Goal: Task Accomplishment & Management: Manage account settings

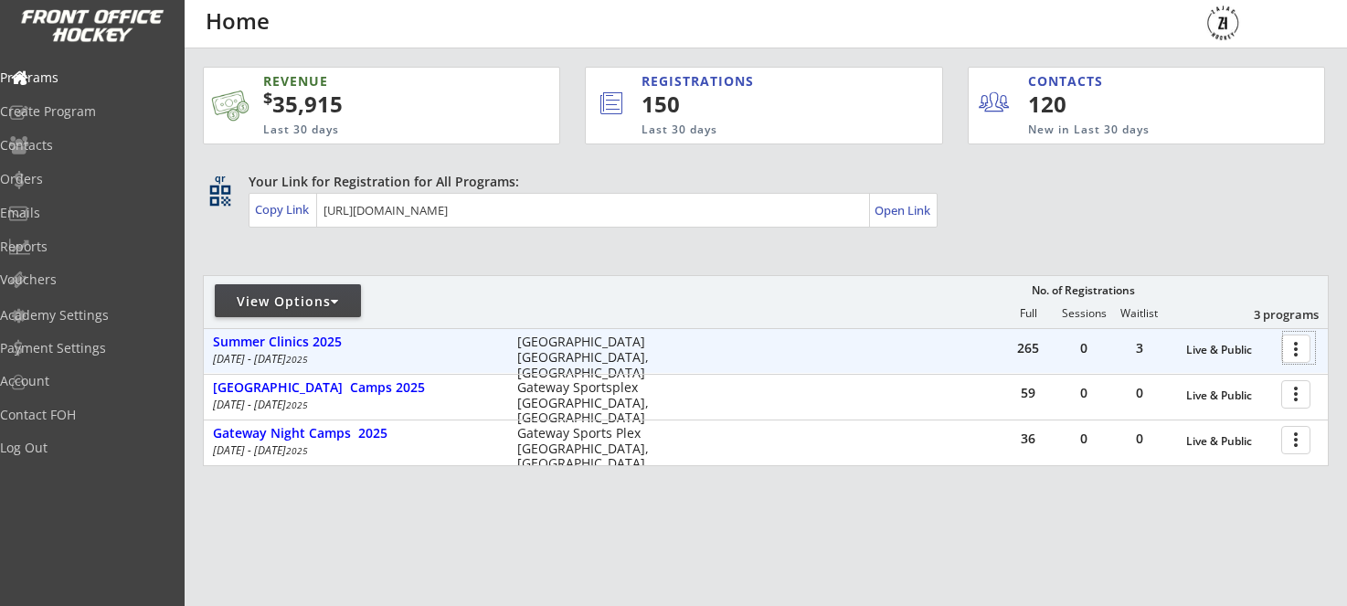
click at [1289, 355] on div at bounding box center [1299, 348] width 32 height 32
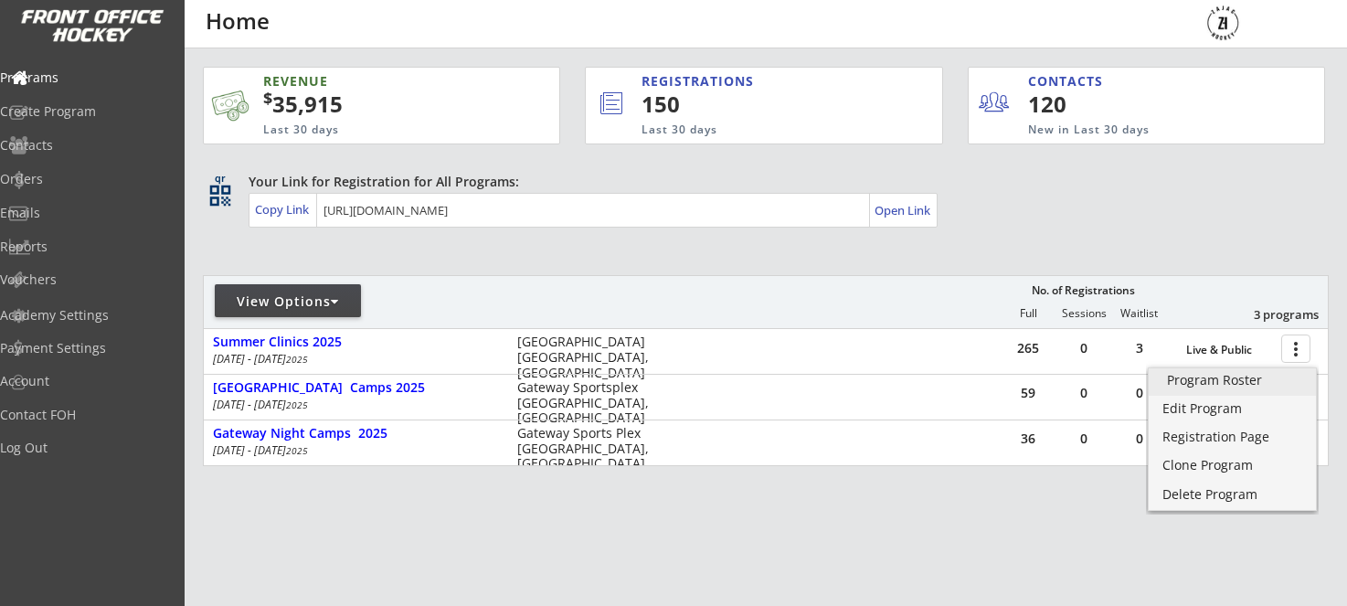
click at [1238, 375] on div "Program Roster" at bounding box center [1232, 380] width 131 height 13
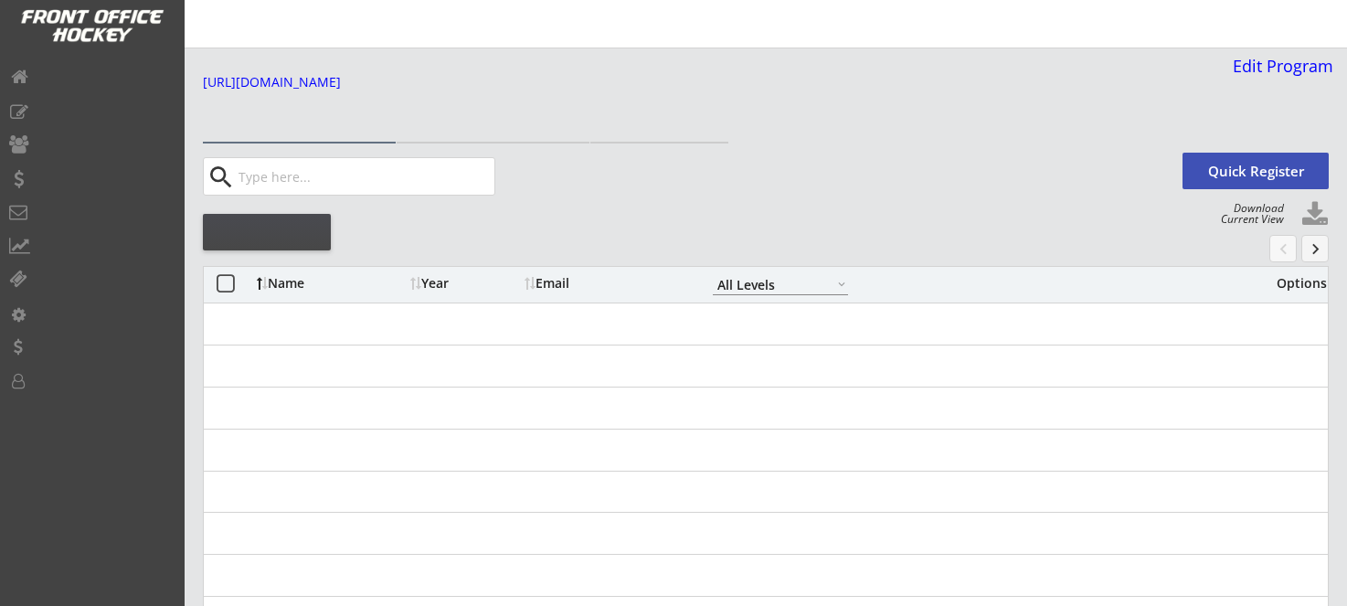
select select ""All Levels""
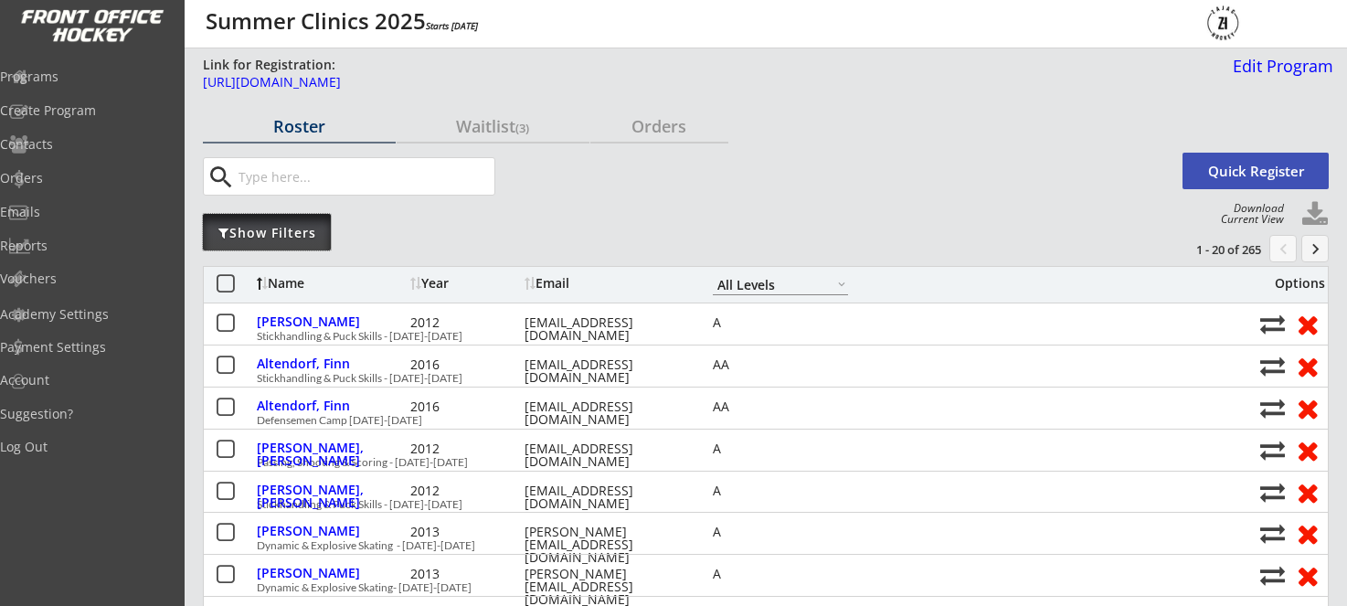
click at [301, 244] on div "Show Filters" at bounding box center [267, 232] width 128 height 37
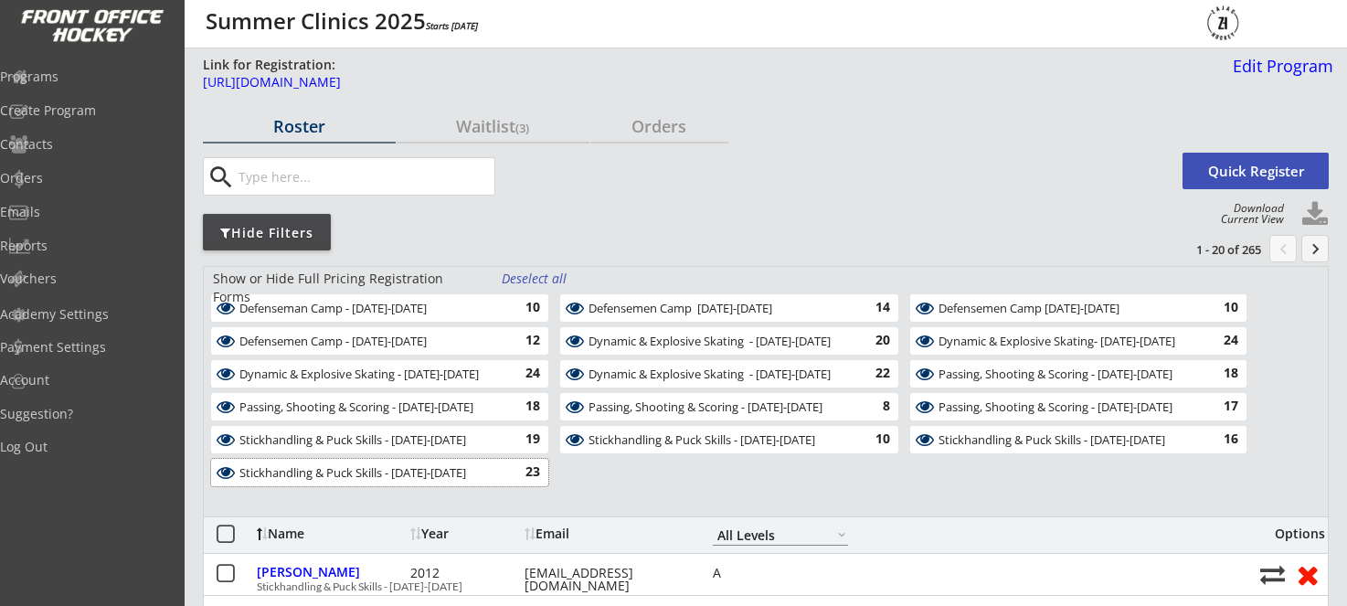
click at [433, 470] on div "Stickhandling & Puck Skills - [DATE]-[DATE]" at bounding box center [369, 473] width 260 height 15
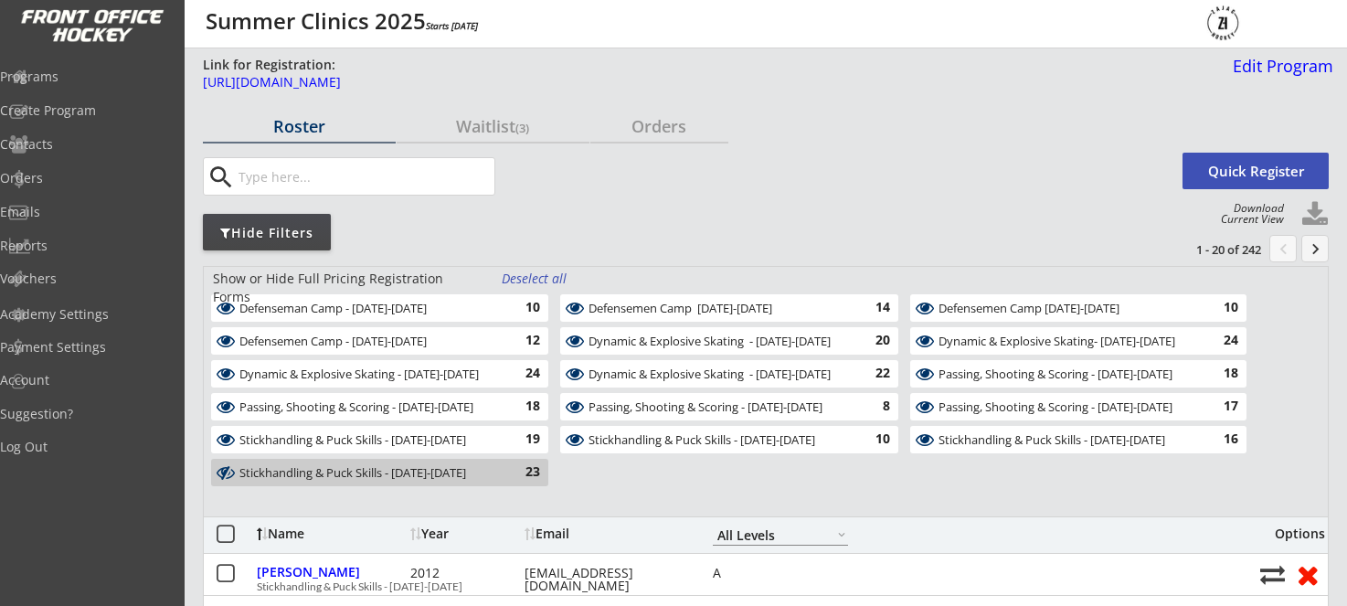
drag, startPoint x: 435, startPoint y: 472, endPoint x: 441, endPoint y: 462, distance: 10.7
click at [435, 472] on div "Stickhandling & Puck Skills - August 20-21" at bounding box center [369, 473] width 260 height 15
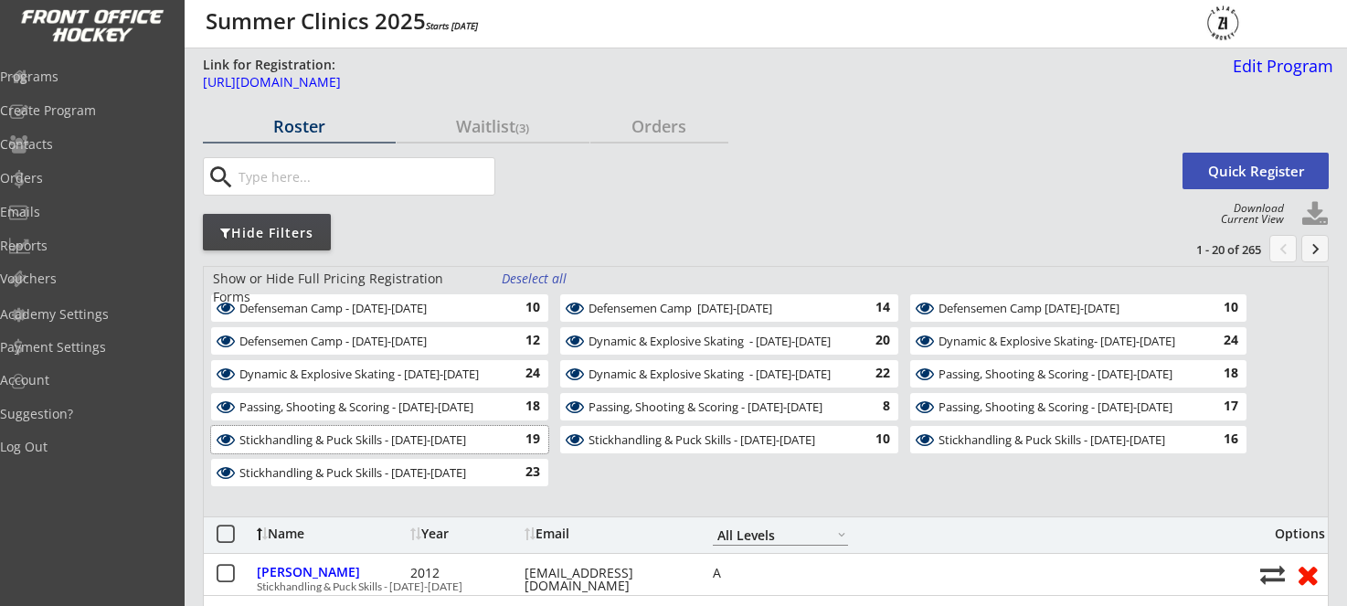
drag, startPoint x: 450, startPoint y: 441, endPoint x: 470, endPoint y: 418, distance: 31.1
click at [450, 441] on div "Stickhandling & Puck Skills - August 11-12" at bounding box center [369, 440] width 260 height 15
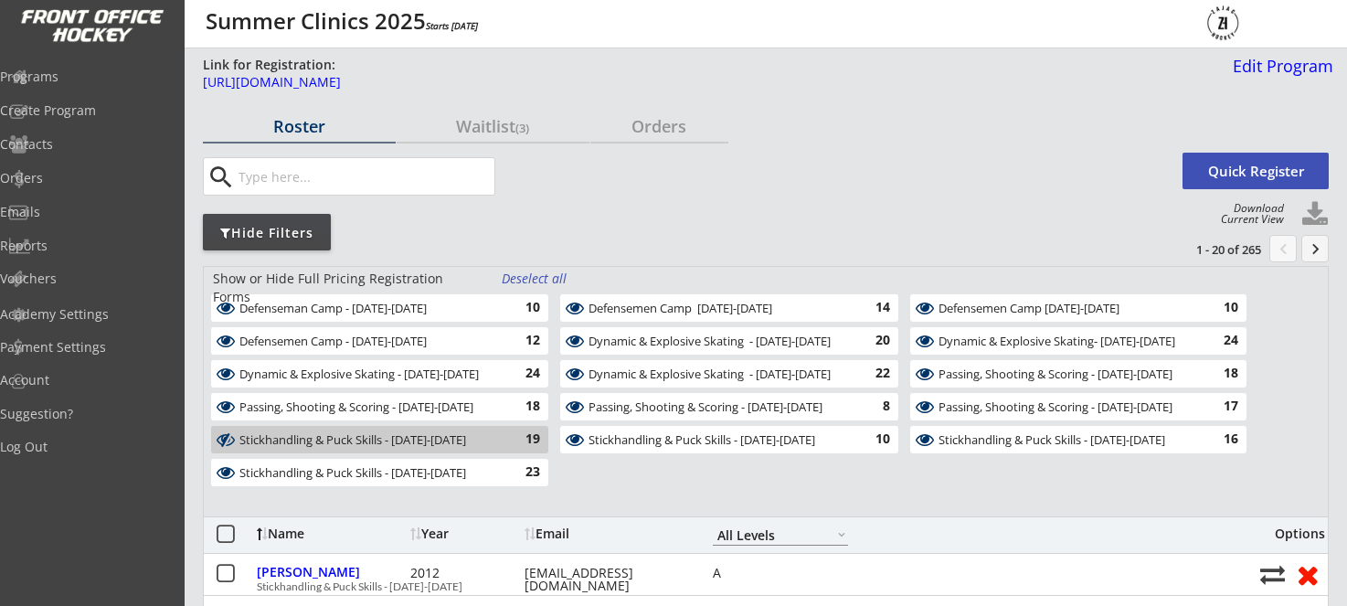
click at [476, 402] on div "Passing, Shooting & Scoring - August 13-14" at bounding box center [369, 407] width 260 height 15
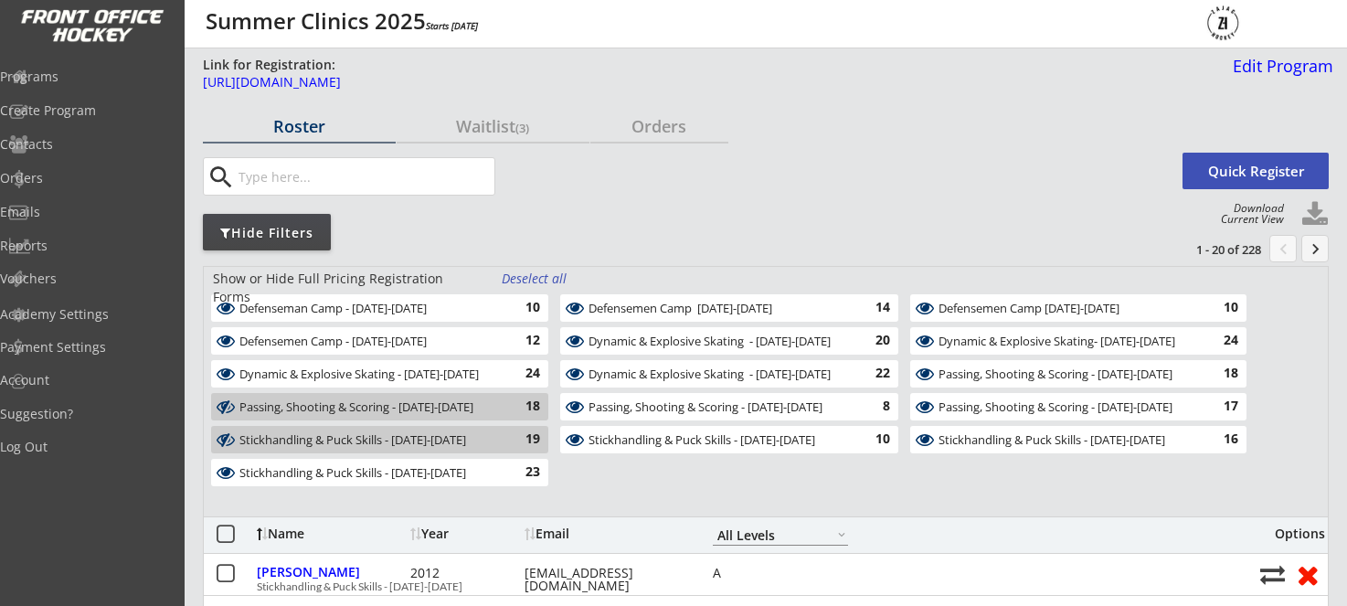
drag, startPoint x: 484, startPoint y: 367, endPoint x: 495, endPoint y: 342, distance: 28.2
click at [485, 365] on div "Dynamic & Explosive Skating - August 18-19 24" at bounding box center [379, 373] width 337 height 27
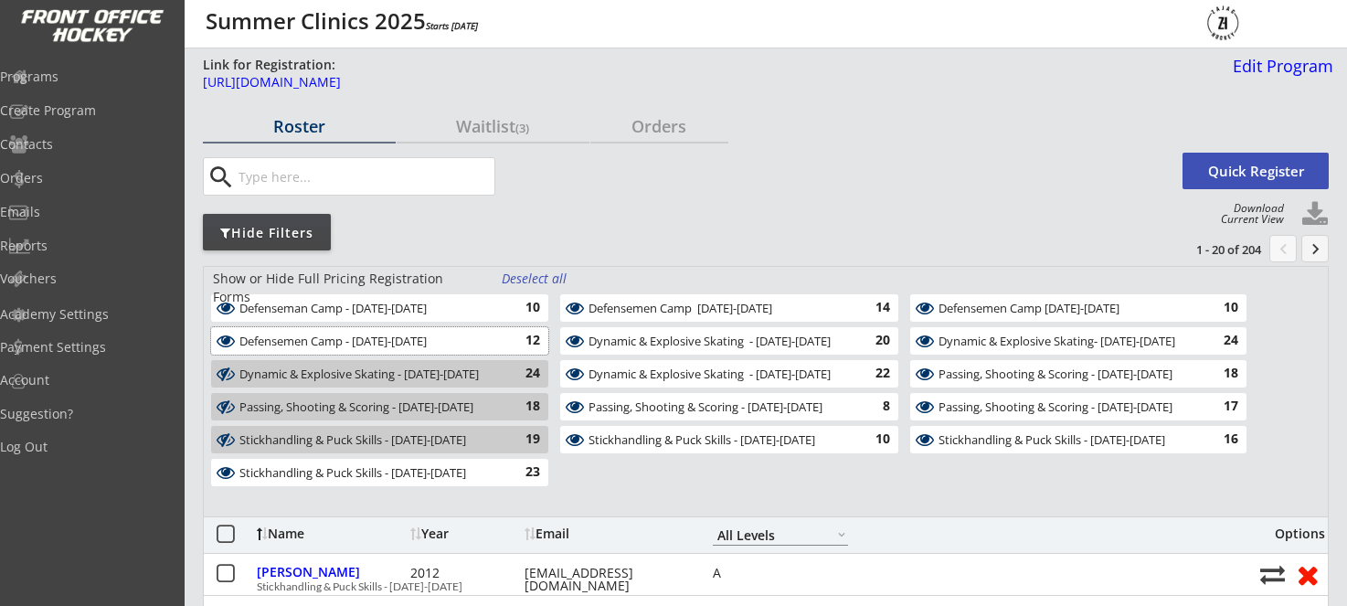
drag, startPoint x: 496, startPoint y: 338, endPoint x: 510, endPoint y: 313, distance: 29.0
click at [497, 336] on div "Defensemen Camp - August 20-21" at bounding box center [369, 342] width 260 height 15
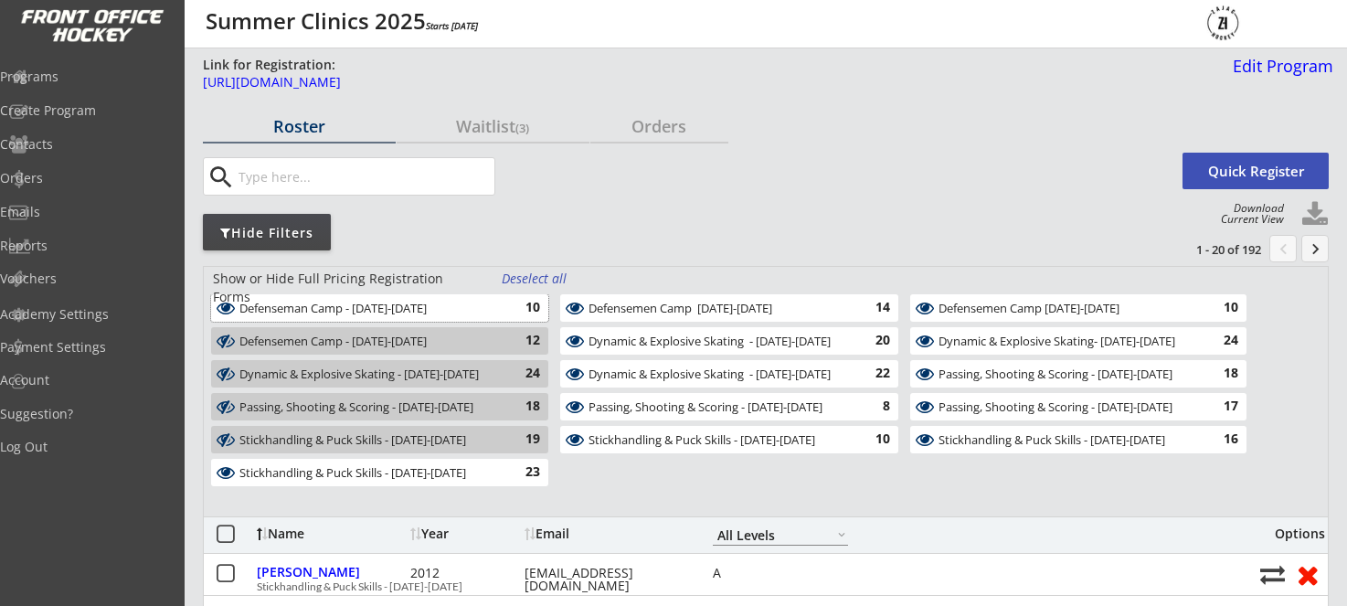
drag, startPoint x: 513, startPoint y: 306, endPoint x: 636, endPoint y: 313, distance: 123.6
click at [513, 306] on div "10" at bounding box center [522, 308] width 37 height 18
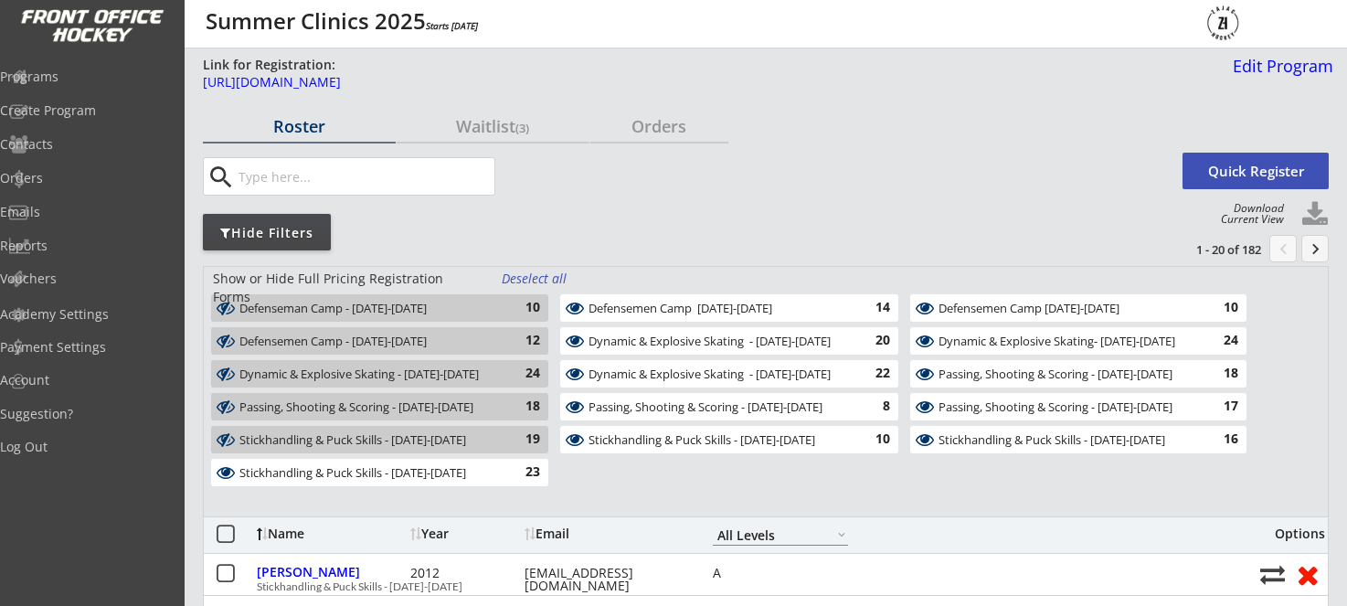
click at [636, 313] on div "Defensemen Camp August 11-12" at bounding box center [719, 309] width 260 height 15
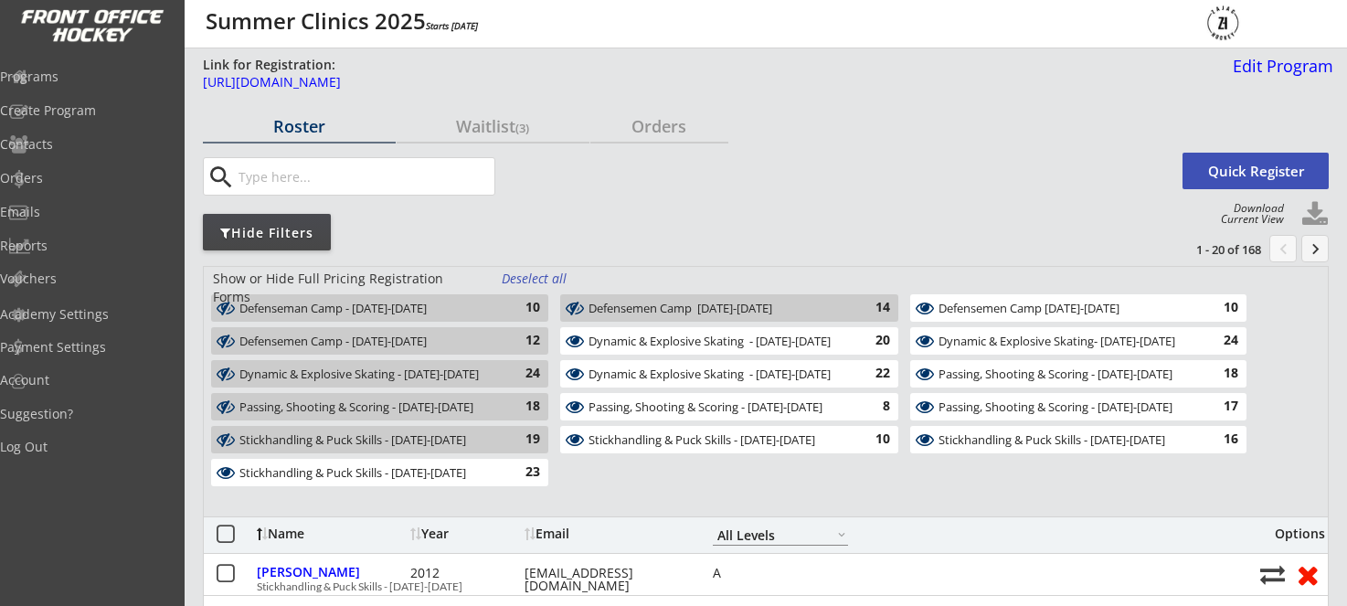
click at [637, 346] on div "Dynamic & Explosive Skating - August 11-12" at bounding box center [719, 342] width 260 height 15
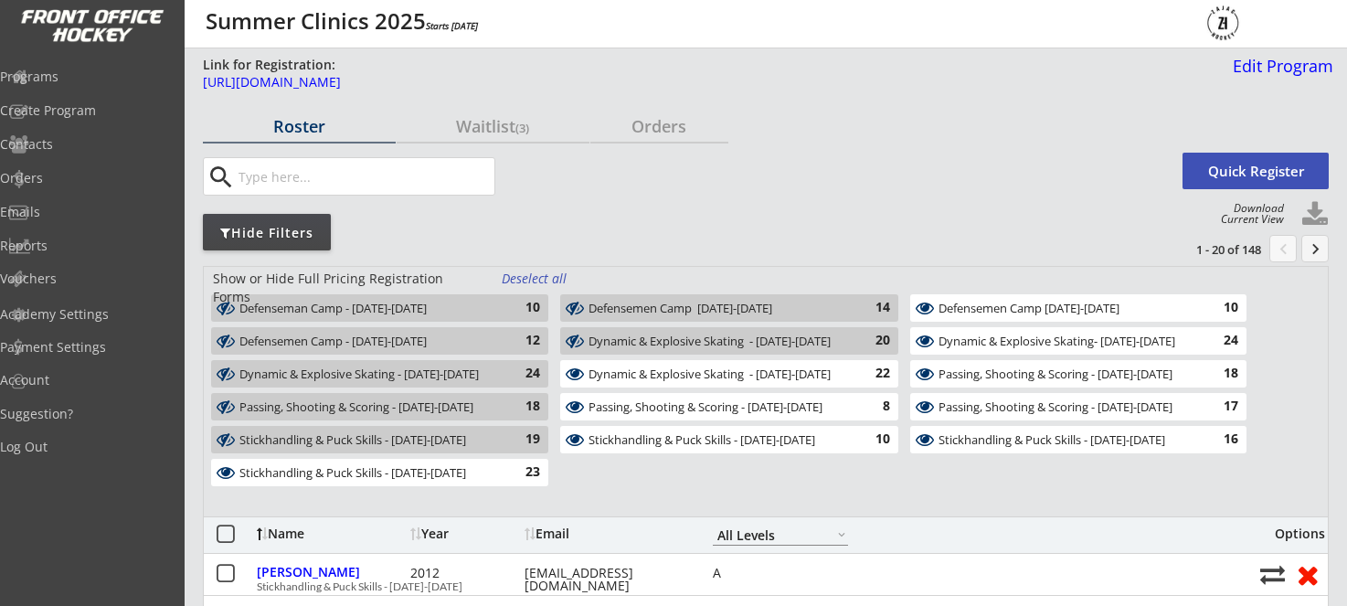
drag, startPoint x: 642, startPoint y: 368, endPoint x: 646, endPoint y: 419, distance: 50.5
click at [643, 373] on div "Dynamic & Explosive Skating - August 20-21" at bounding box center [719, 374] width 260 height 15
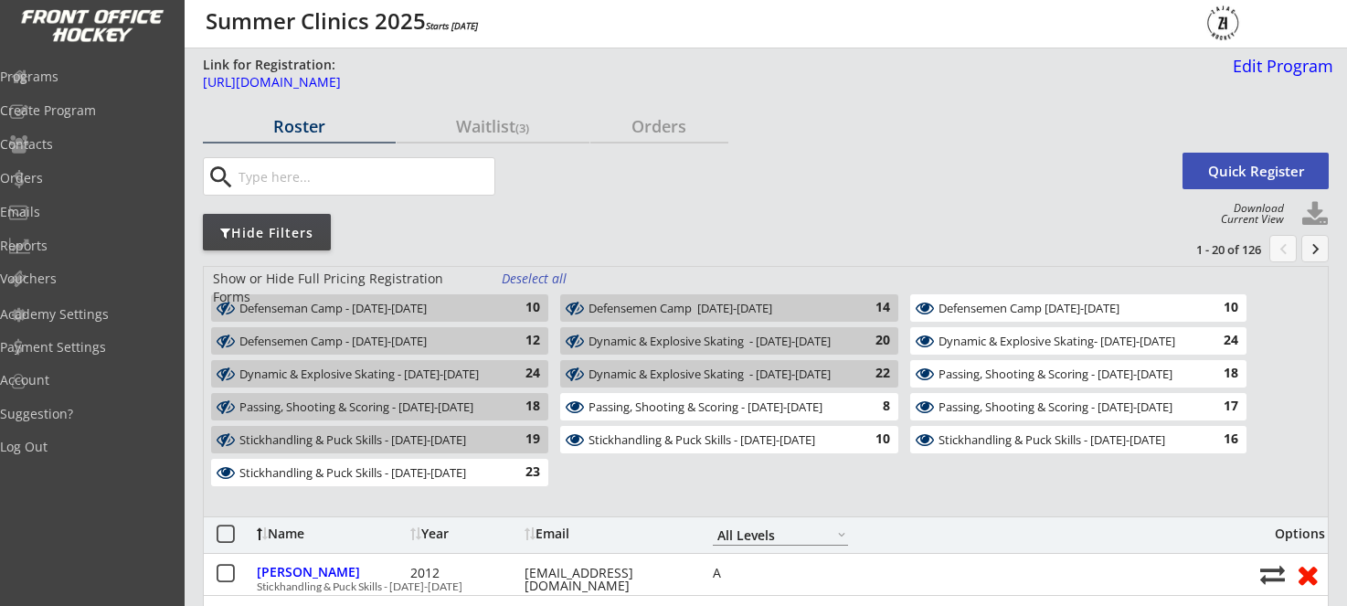
drag, startPoint x: 646, startPoint y: 414, endPoint x: 643, endPoint y: 425, distance: 11.6
click at [646, 414] on div "Passing, Shooting & Scoring - August 18-19" at bounding box center [719, 407] width 260 height 15
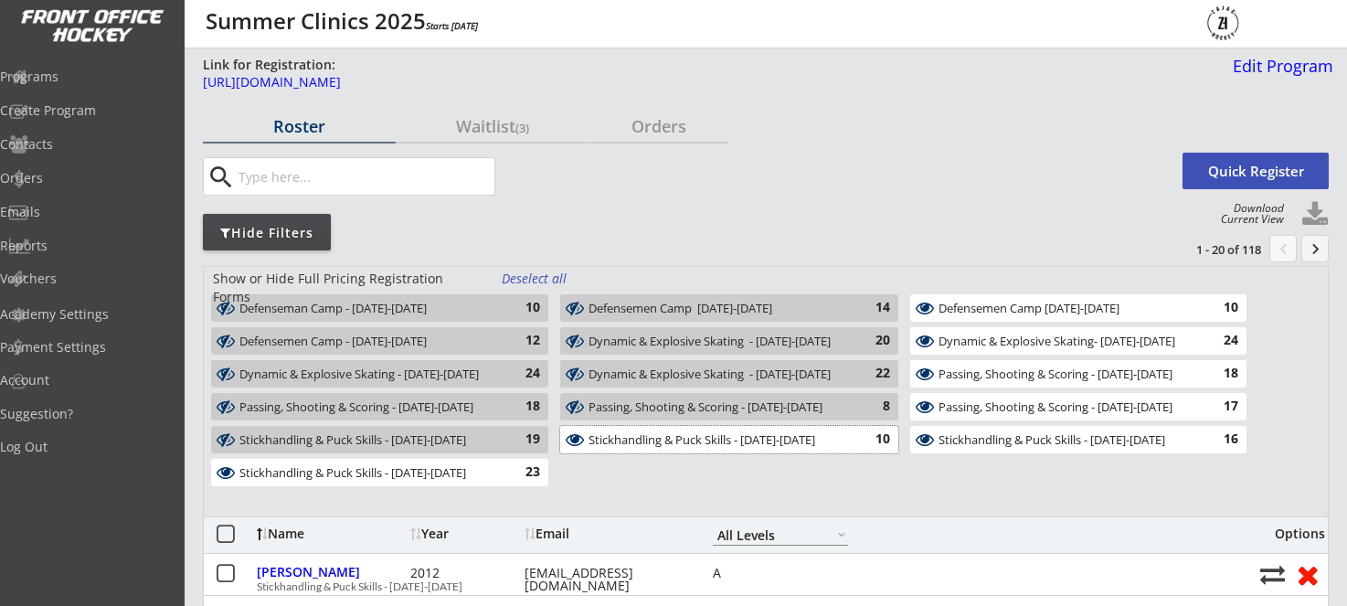
drag, startPoint x: 642, startPoint y: 437, endPoint x: 863, endPoint y: 462, distance: 222.6
click at [655, 440] on div "Stickhandling & Puck Skills - August 13-14" at bounding box center [719, 440] width 260 height 15
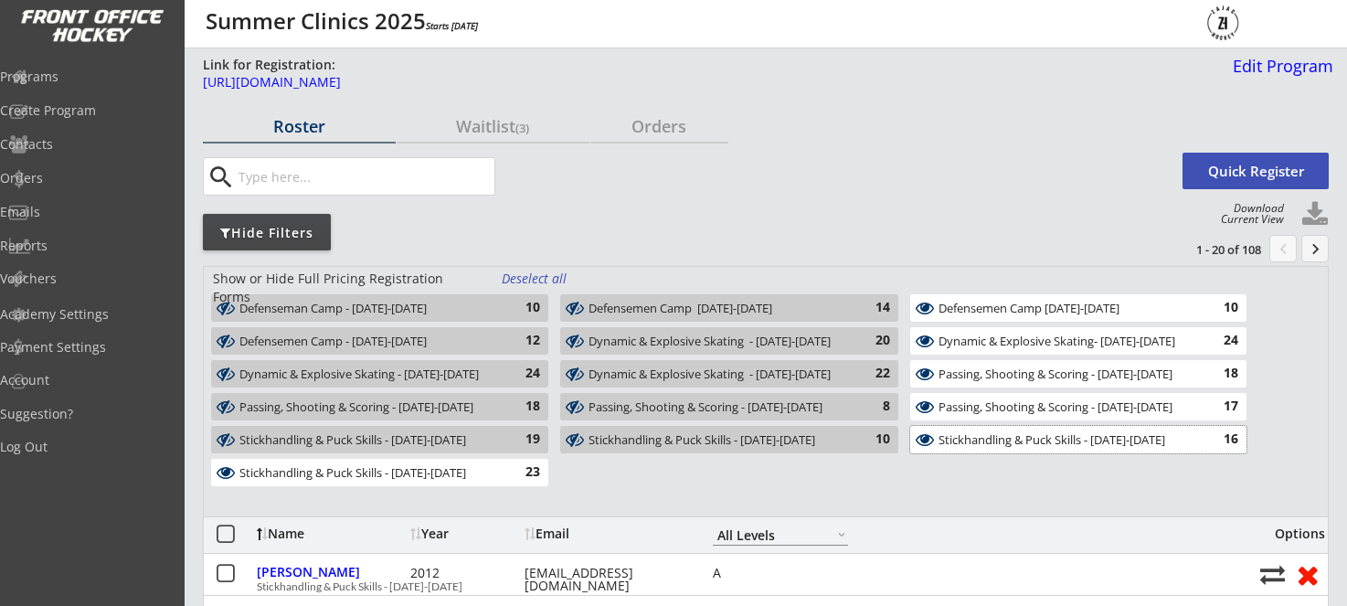
click at [995, 445] on div "Stickhandling & Puck Skills - August 18-19" at bounding box center [1068, 440] width 259 height 15
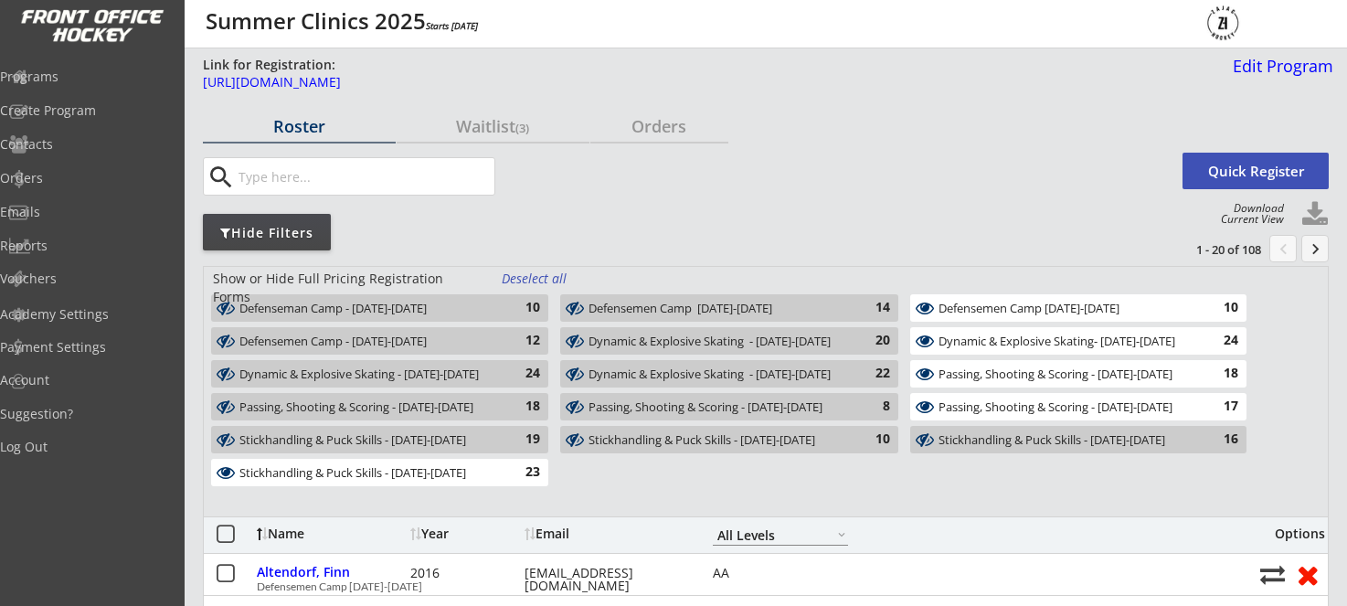
drag, startPoint x: 1001, startPoint y: 413, endPoint x: 1006, endPoint y: 392, distance: 21.7
click at [1000, 410] on div "Passing, Shooting & Scoring - August 20-21" at bounding box center [1068, 407] width 259 height 15
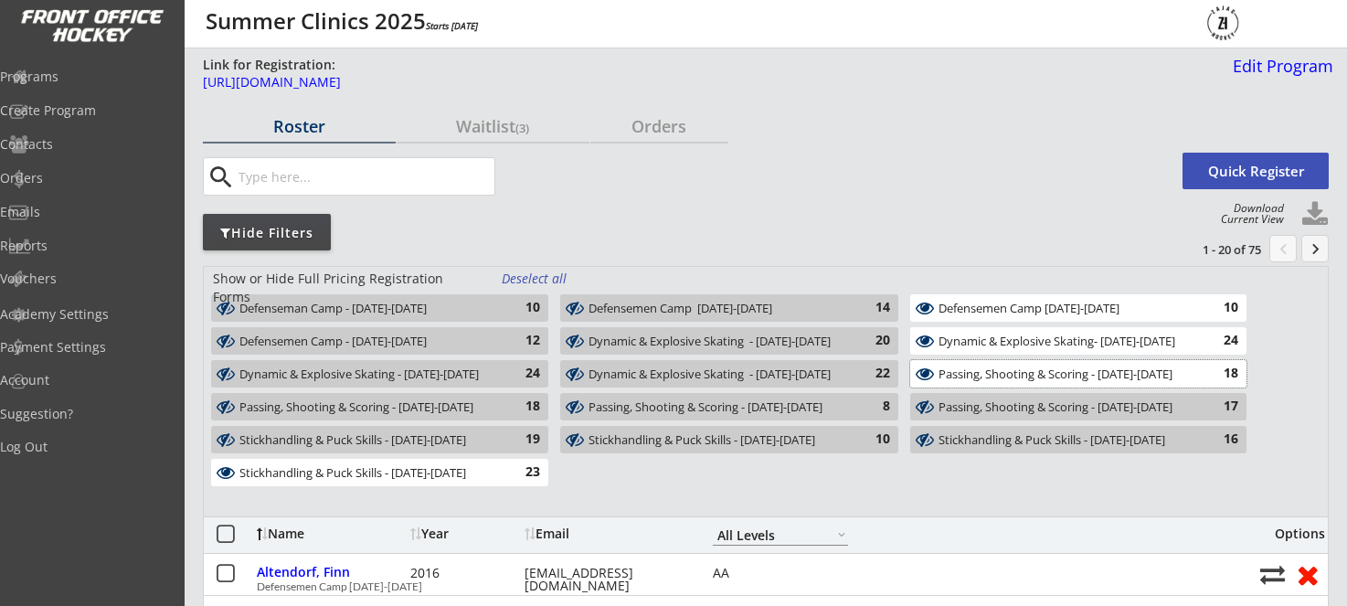
click at [1006, 375] on div "Passing, Shooting & Scoring - August 11-12" at bounding box center [1068, 374] width 259 height 15
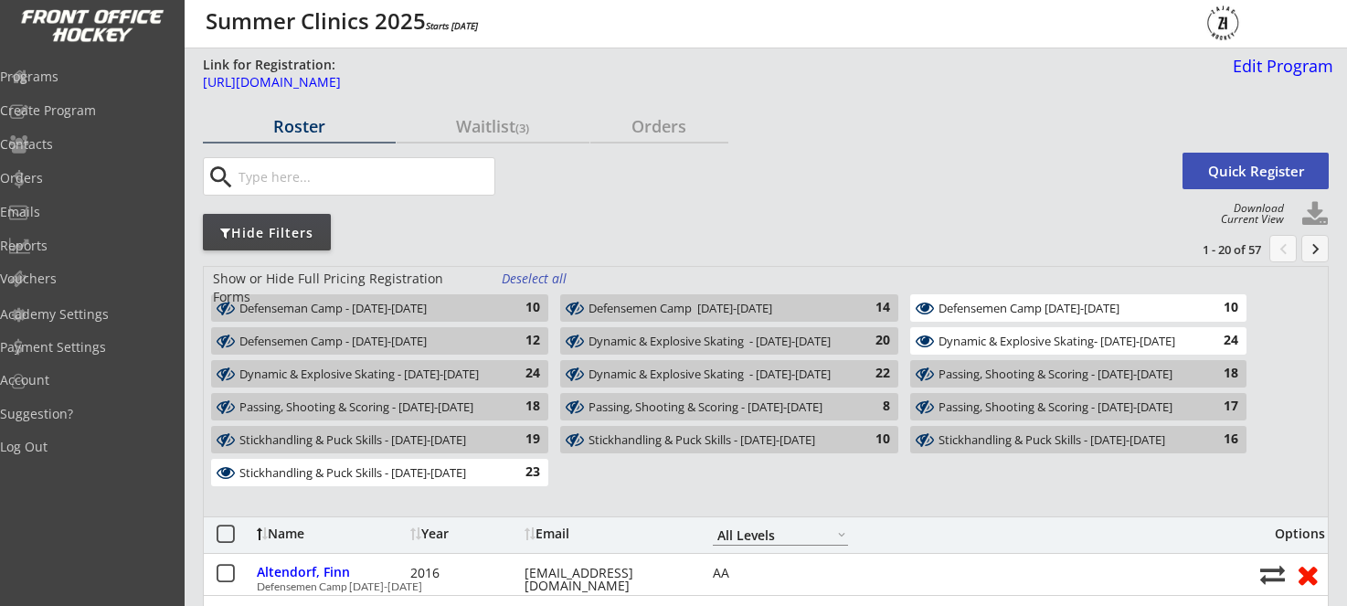
click at [1010, 337] on div "Dynamic & Explosive Skating- August 13-14" at bounding box center [1068, 342] width 259 height 15
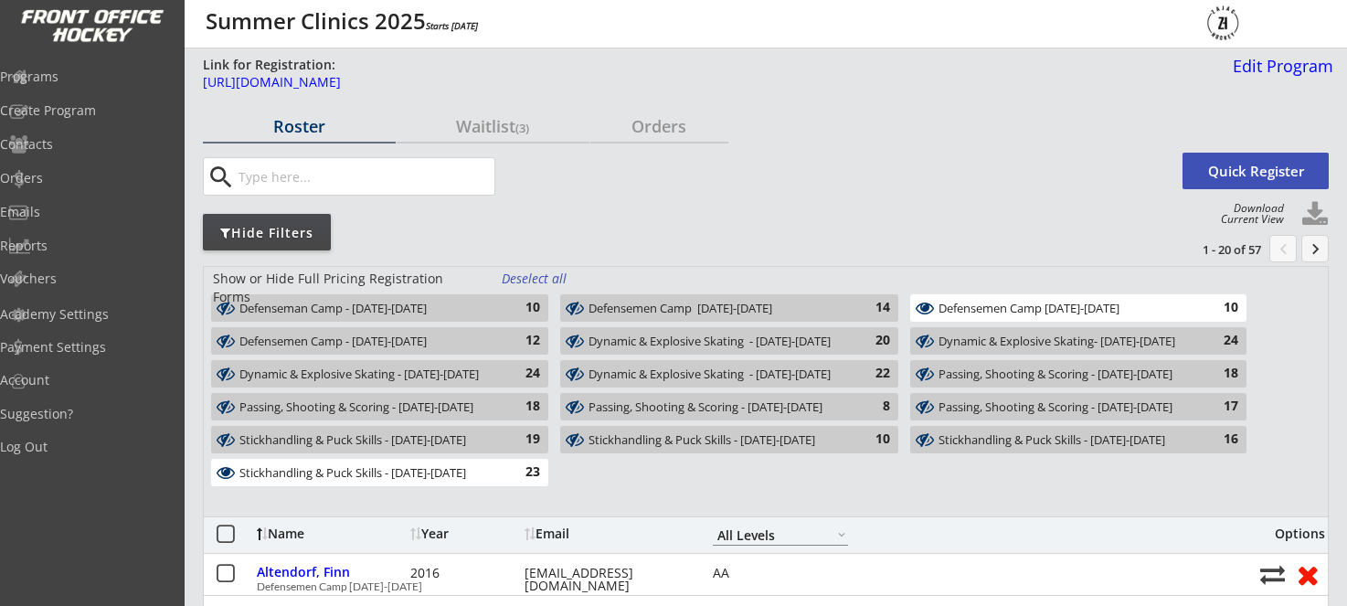
click at [1005, 294] on div "Defensemen Camp August 18-19 10" at bounding box center [1078, 307] width 336 height 27
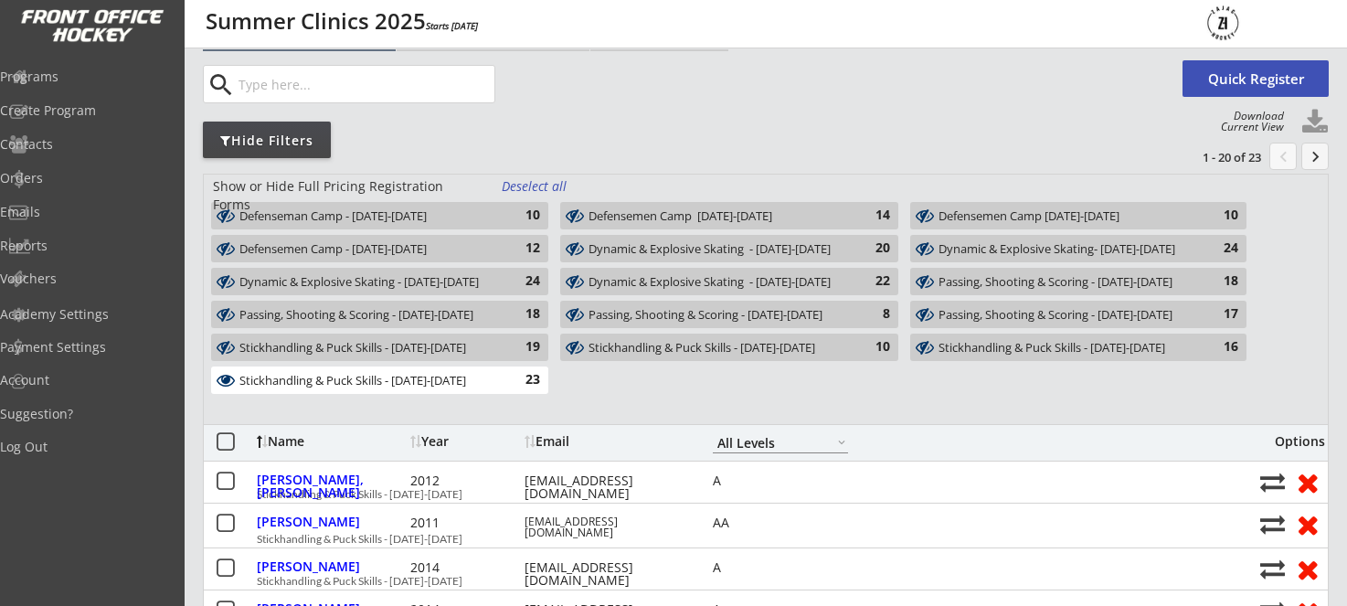
scroll to position [91, 0]
click at [1320, 156] on button "keyboard_arrow_right" at bounding box center [1315, 156] width 27 height 27
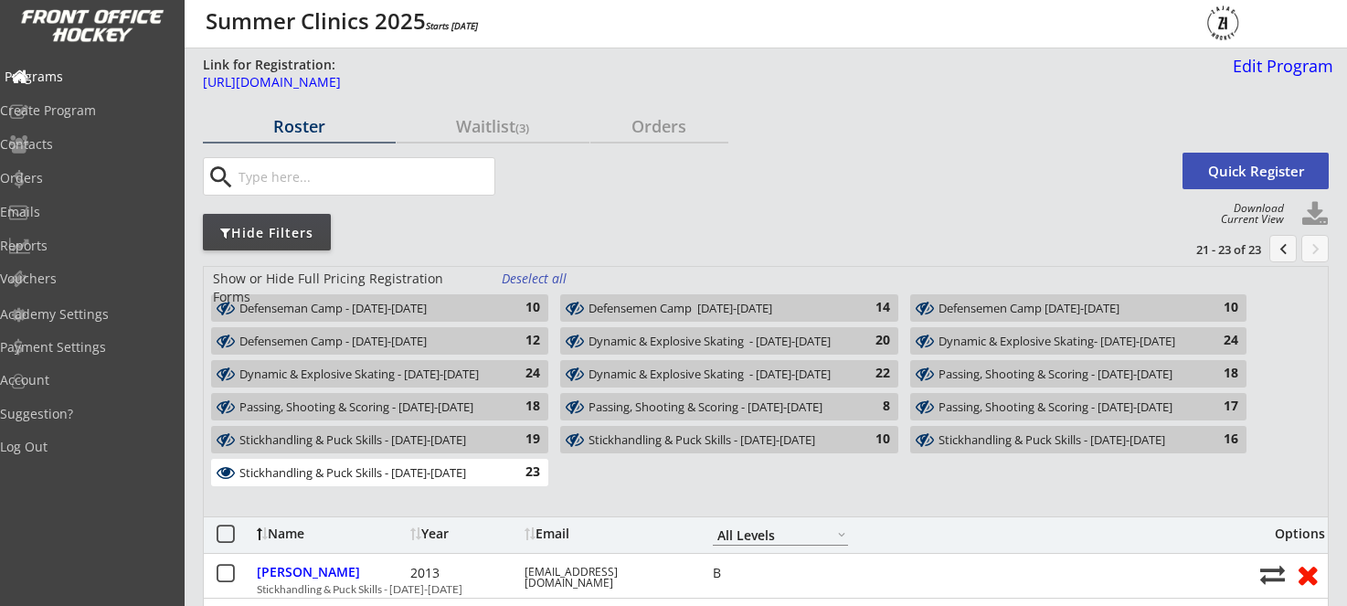
scroll to position [0, 0]
click at [80, 80] on div "Programs" at bounding box center [87, 76] width 165 height 13
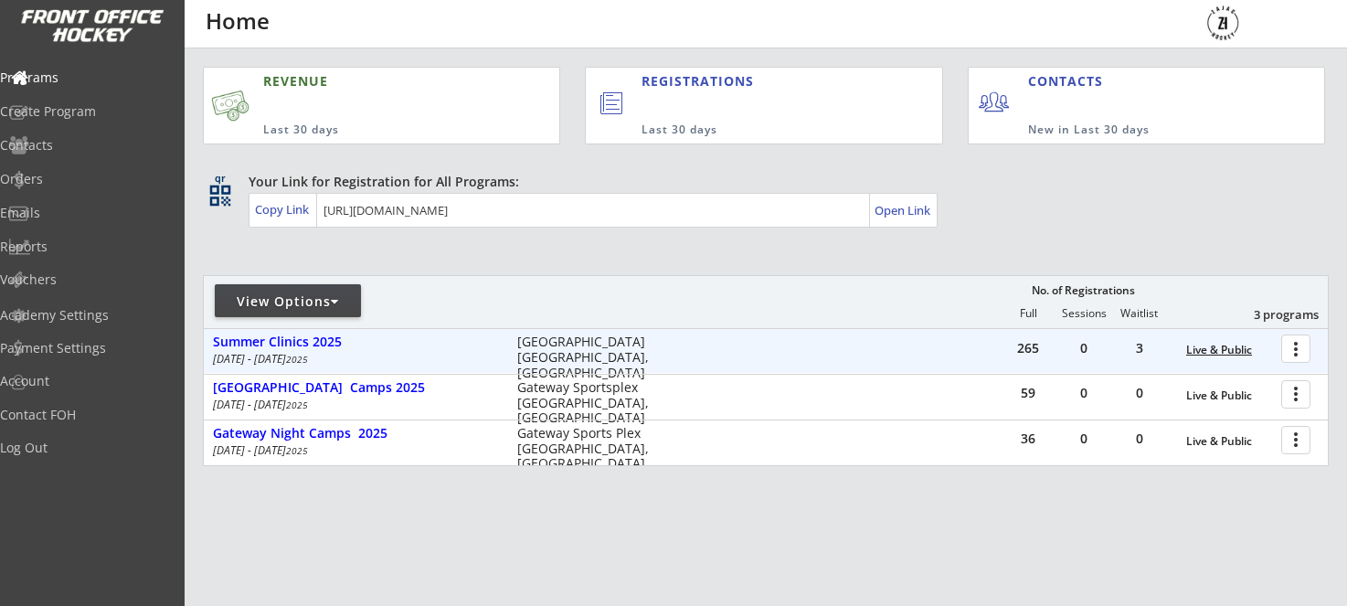
scroll to position [0, 1]
drag, startPoint x: 1292, startPoint y: 351, endPoint x: 1262, endPoint y: 352, distance: 30.2
click at [1292, 351] on div at bounding box center [1299, 348] width 32 height 32
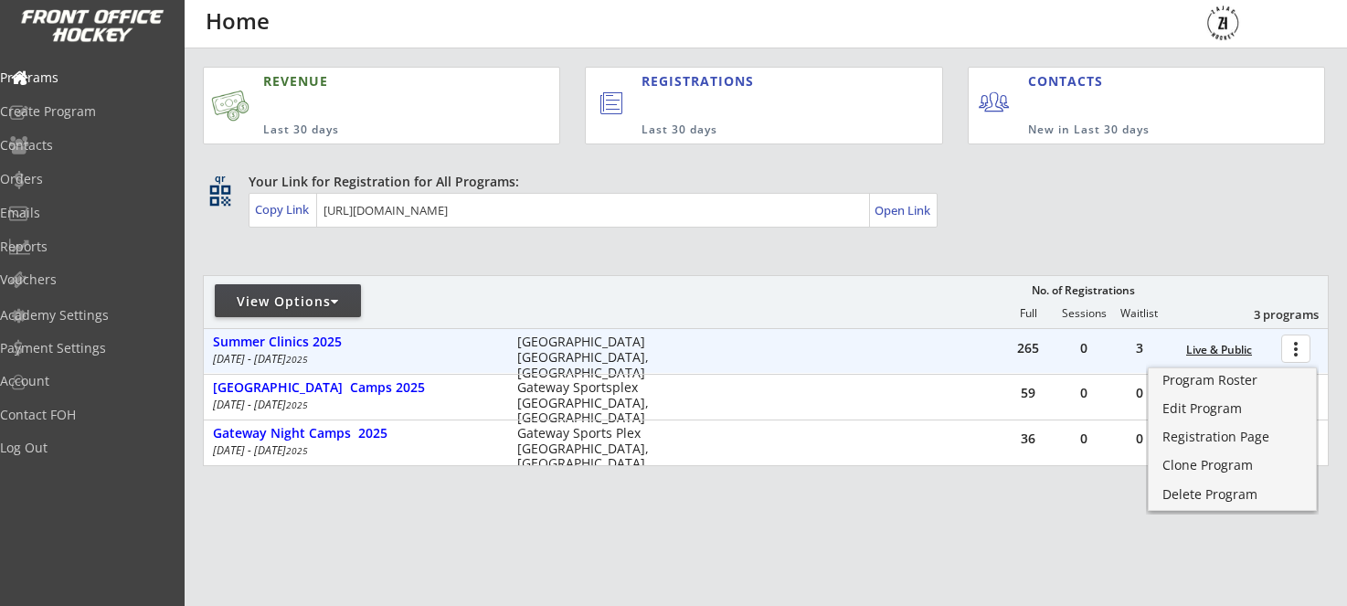
scroll to position [0, 0]
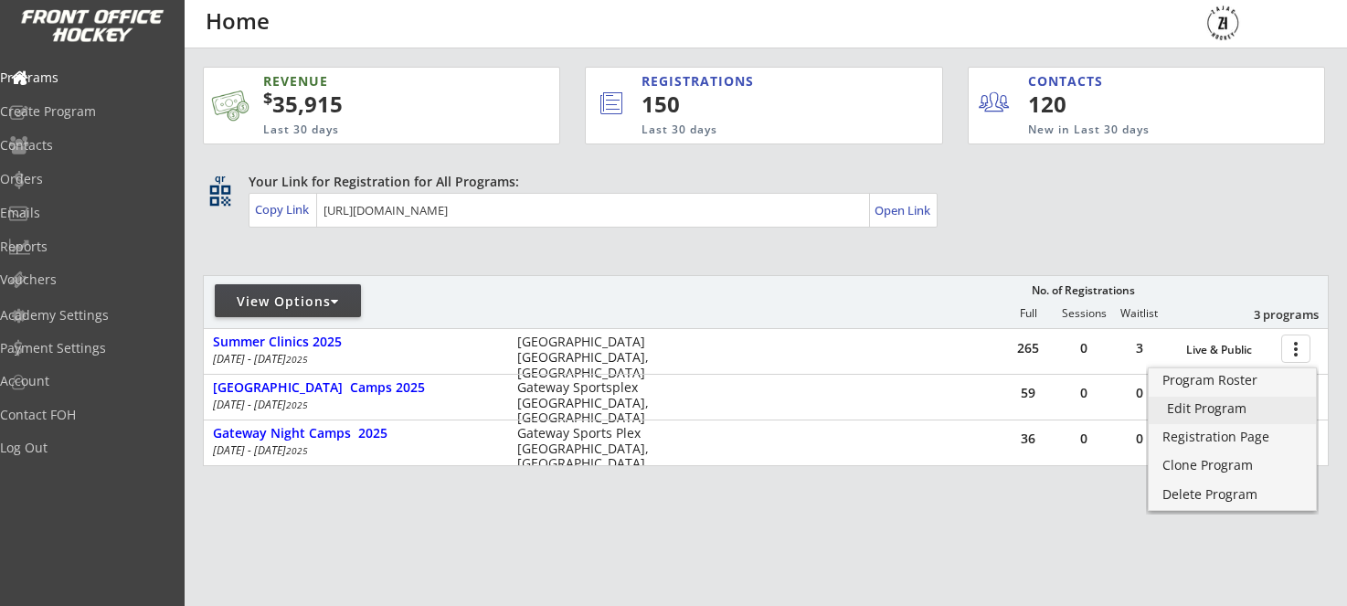
drag, startPoint x: 1237, startPoint y: 408, endPoint x: 1172, endPoint y: 388, distance: 67.7
click at [1235, 407] on div "Edit Program" at bounding box center [1232, 408] width 131 height 13
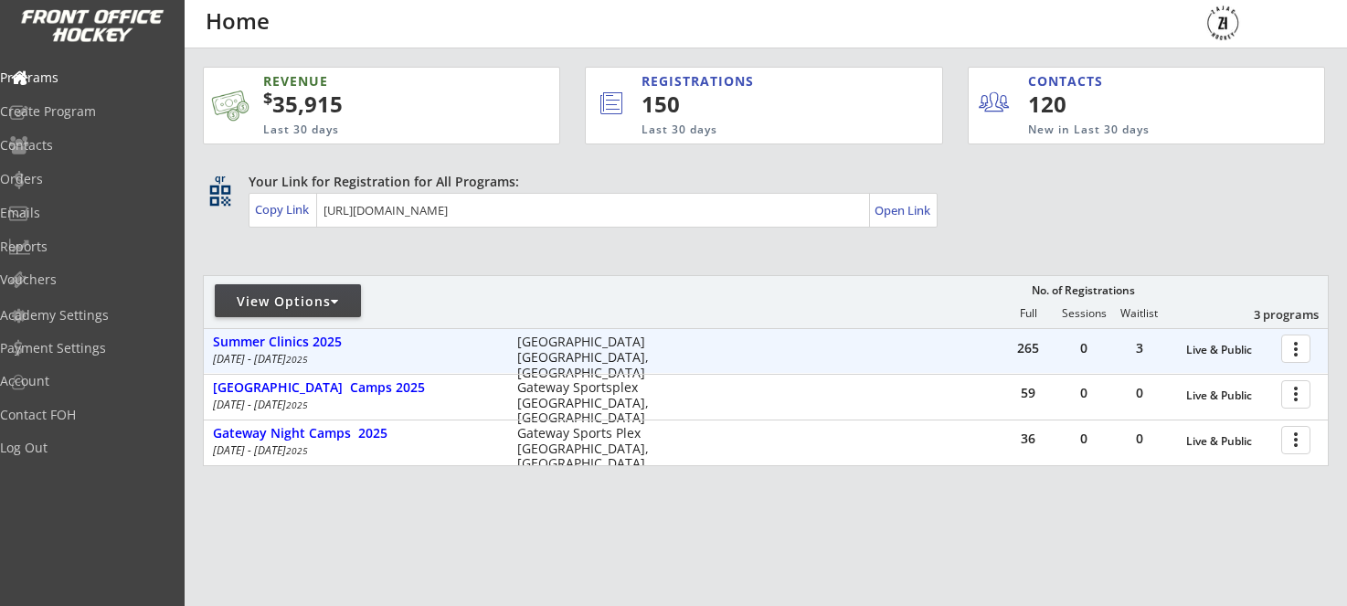
scroll to position [0, 1]
click at [1301, 348] on div at bounding box center [1299, 348] width 32 height 32
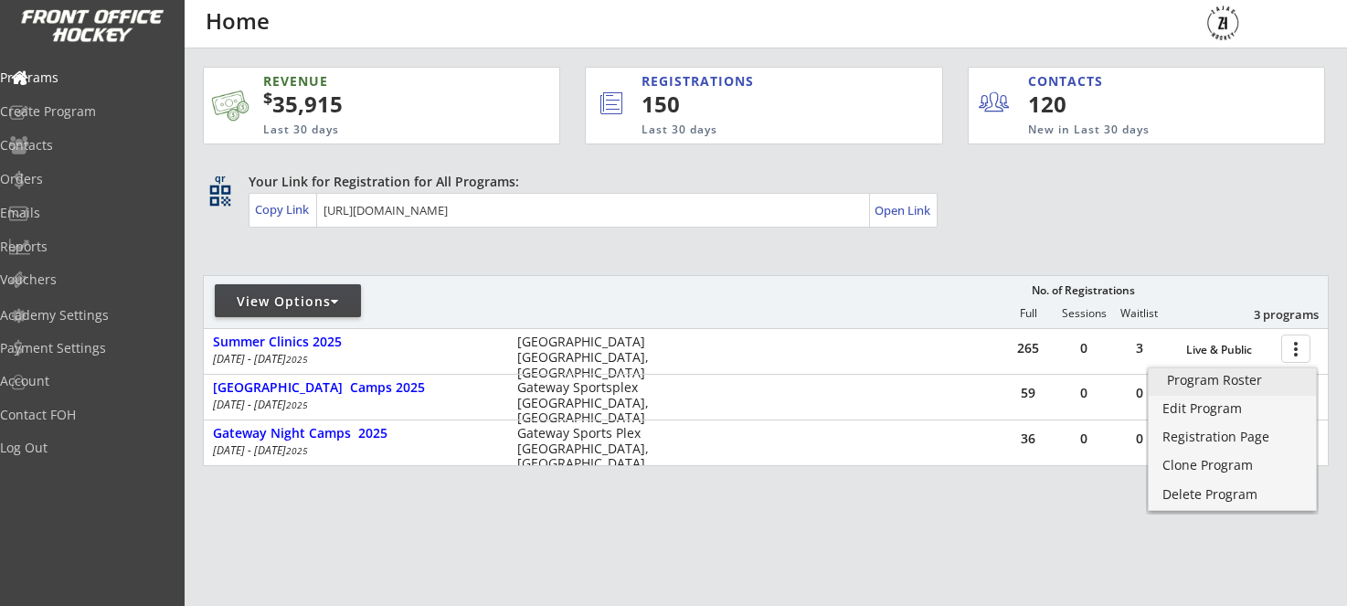
drag, startPoint x: 1211, startPoint y: 379, endPoint x: 1185, endPoint y: 376, distance: 25.9
click at [1211, 379] on div "Program Roster" at bounding box center [1232, 380] width 131 height 13
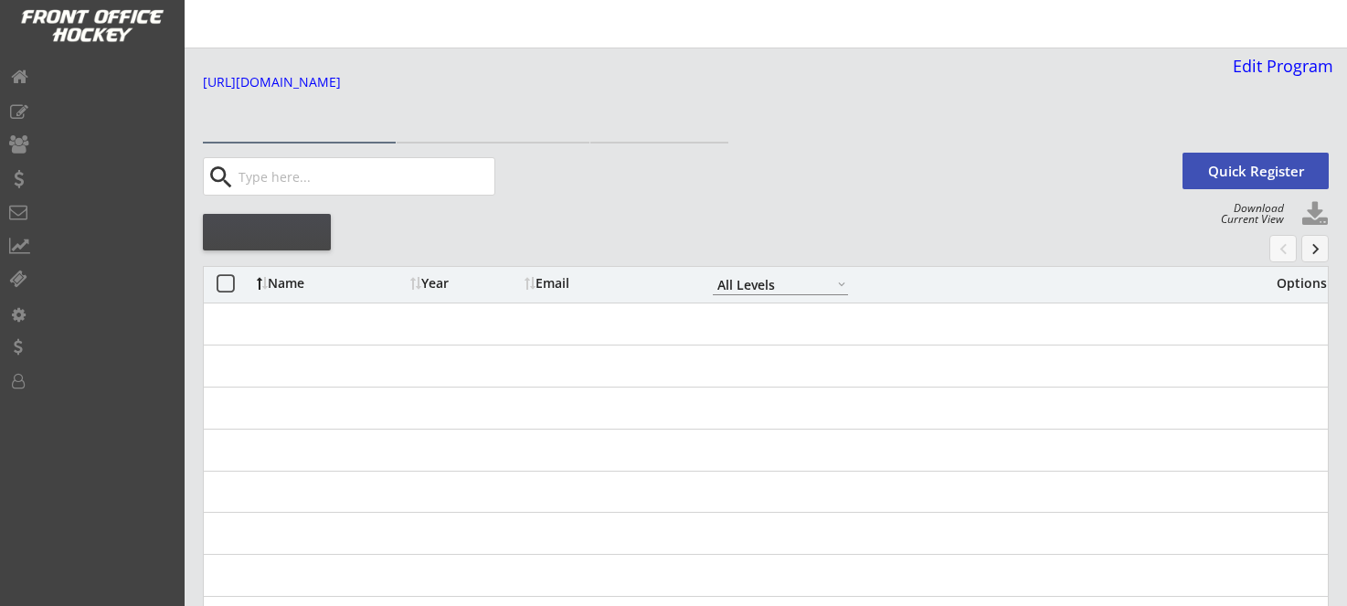
select select ""All Levels""
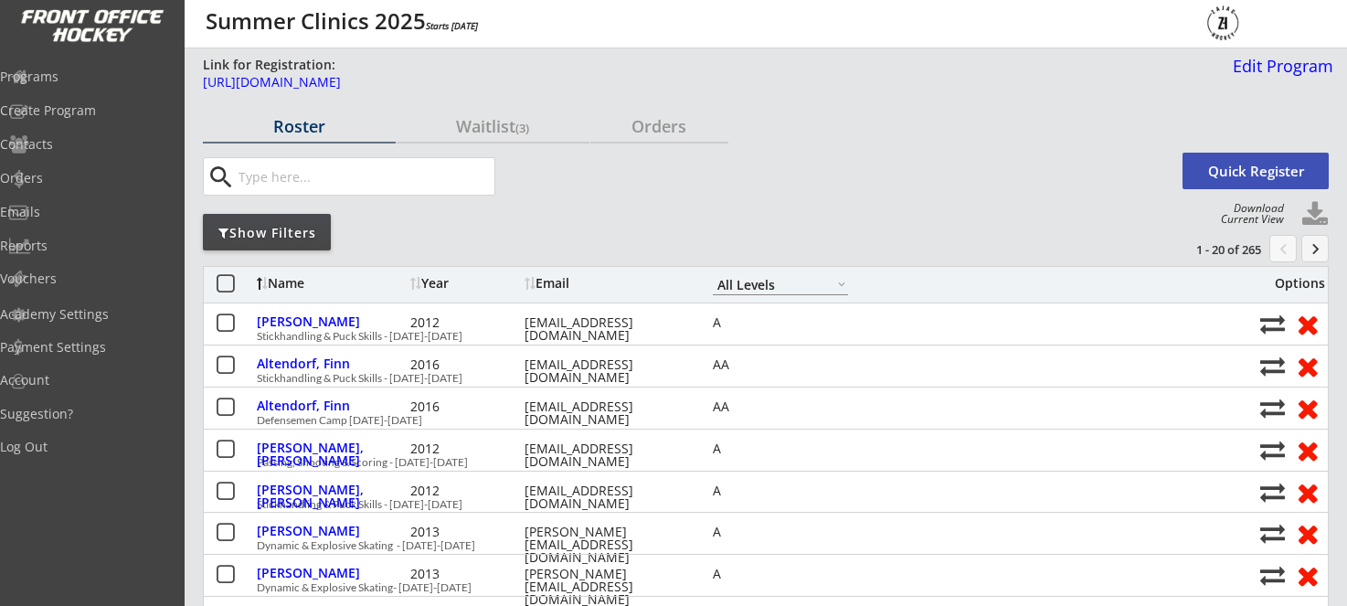
click at [277, 227] on div "Show Filters" at bounding box center [267, 233] width 128 height 18
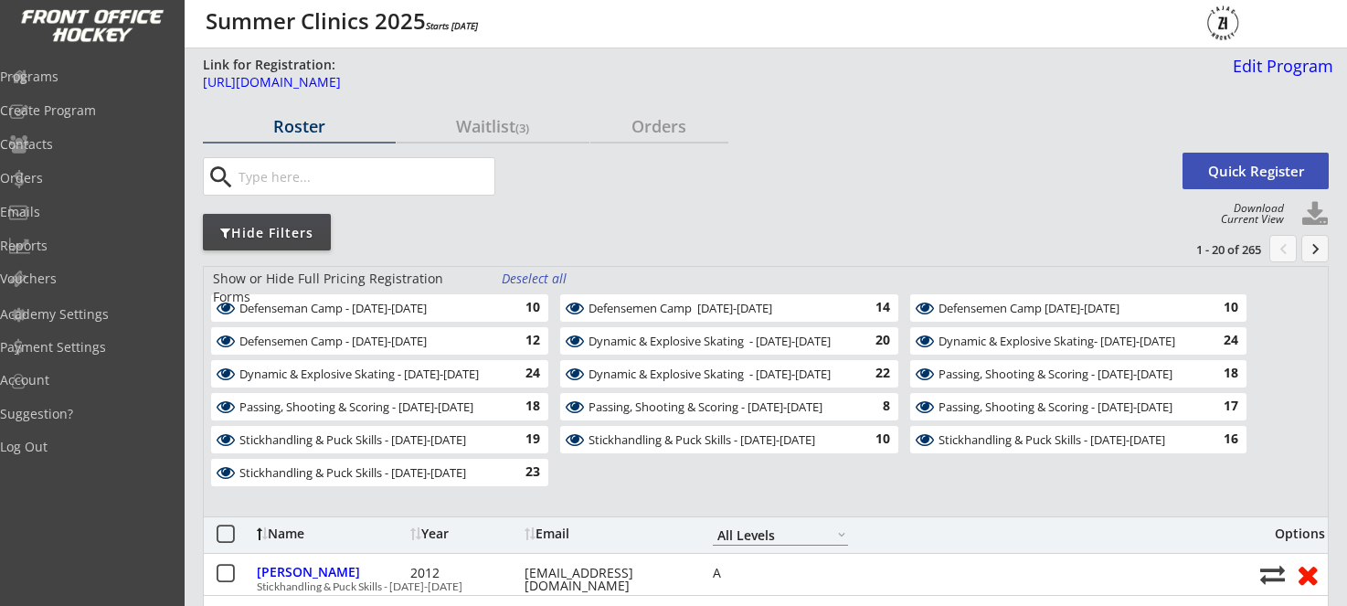
drag, startPoint x: 462, startPoint y: 473, endPoint x: 481, endPoint y: 440, distance: 38.4
click at [466, 467] on div "Stickhandling & Puck Skills - August 20-21" at bounding box center [369, 473] width 260 height 15
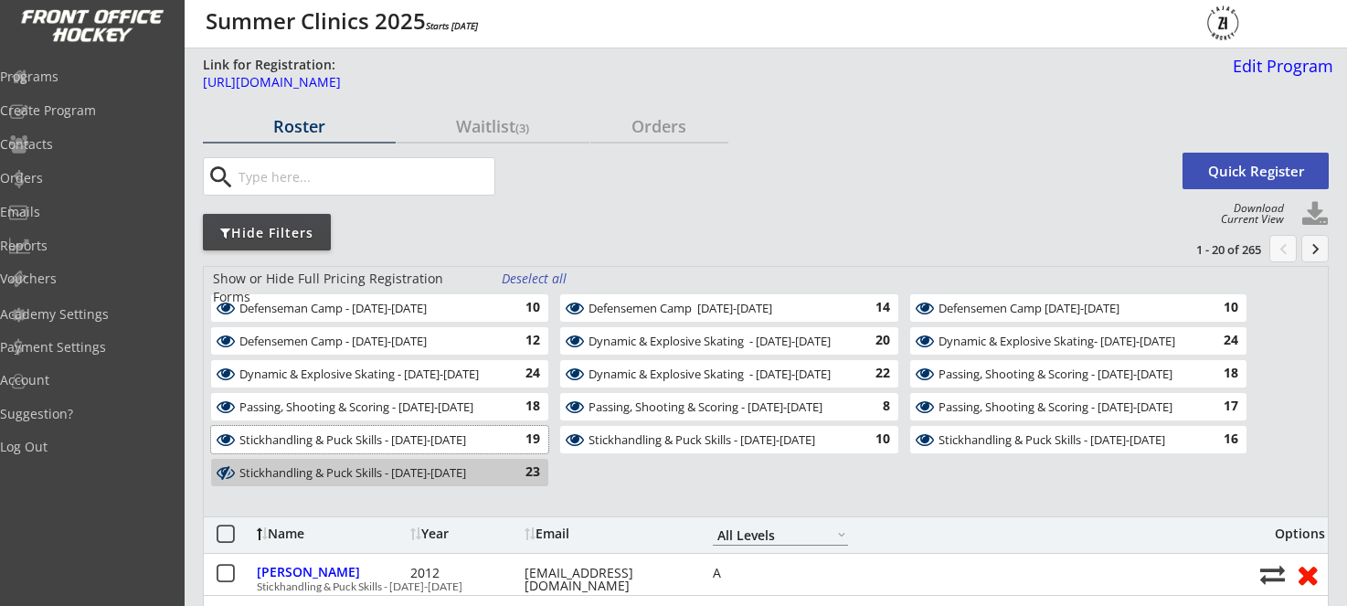
click at [481, 440] on div "Stickhandling & Puck Skills - August 11-12" at bounding box center [369, 440] width 260 height 15
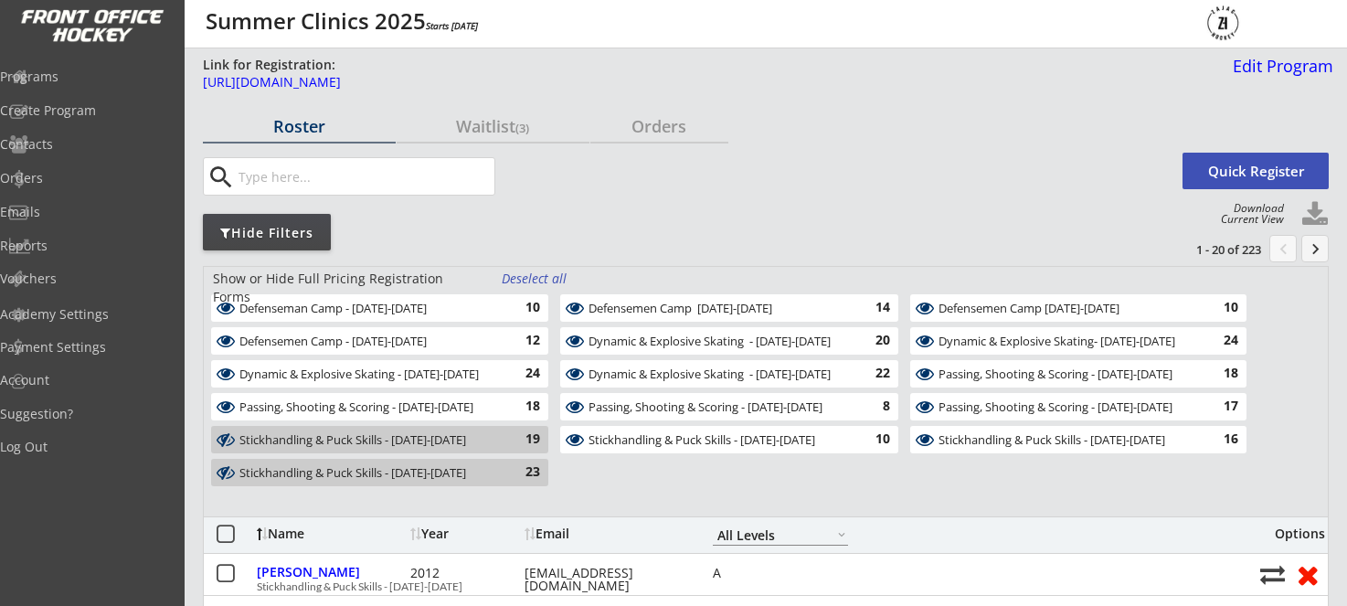
click at [505, 409] on div "18" at bounding box center [522, 407] width 37 height 18
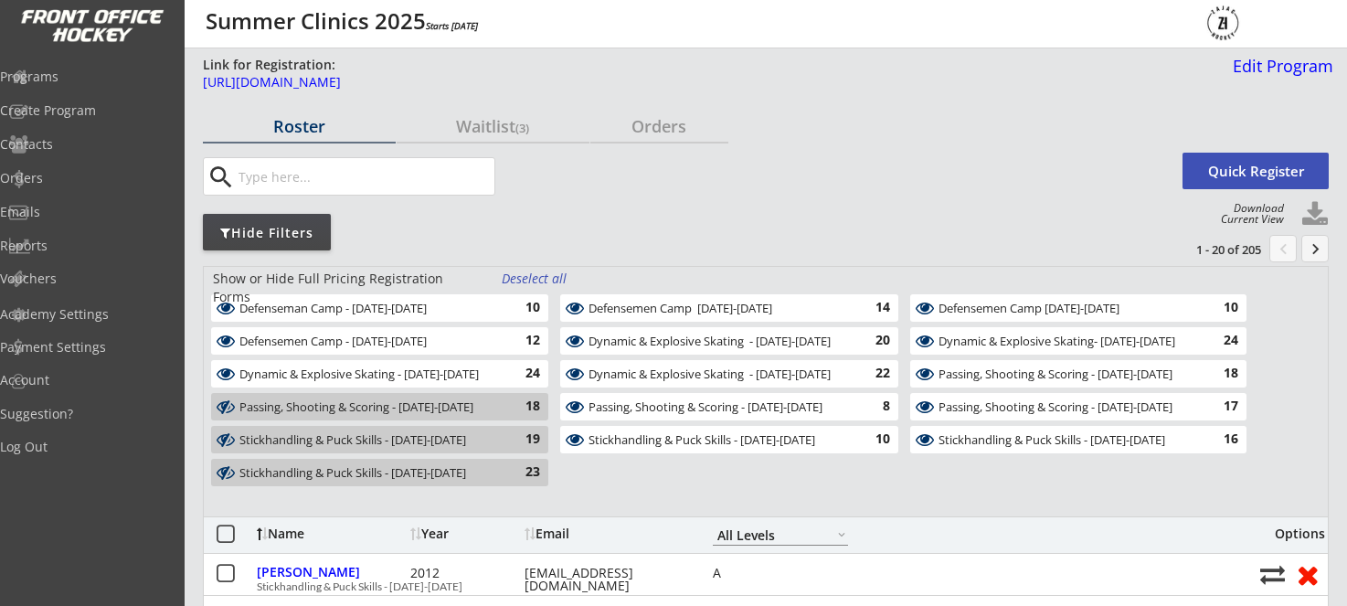
click at [507, 371] on div "24" at bounding box center [522, 374] width 37 height 18
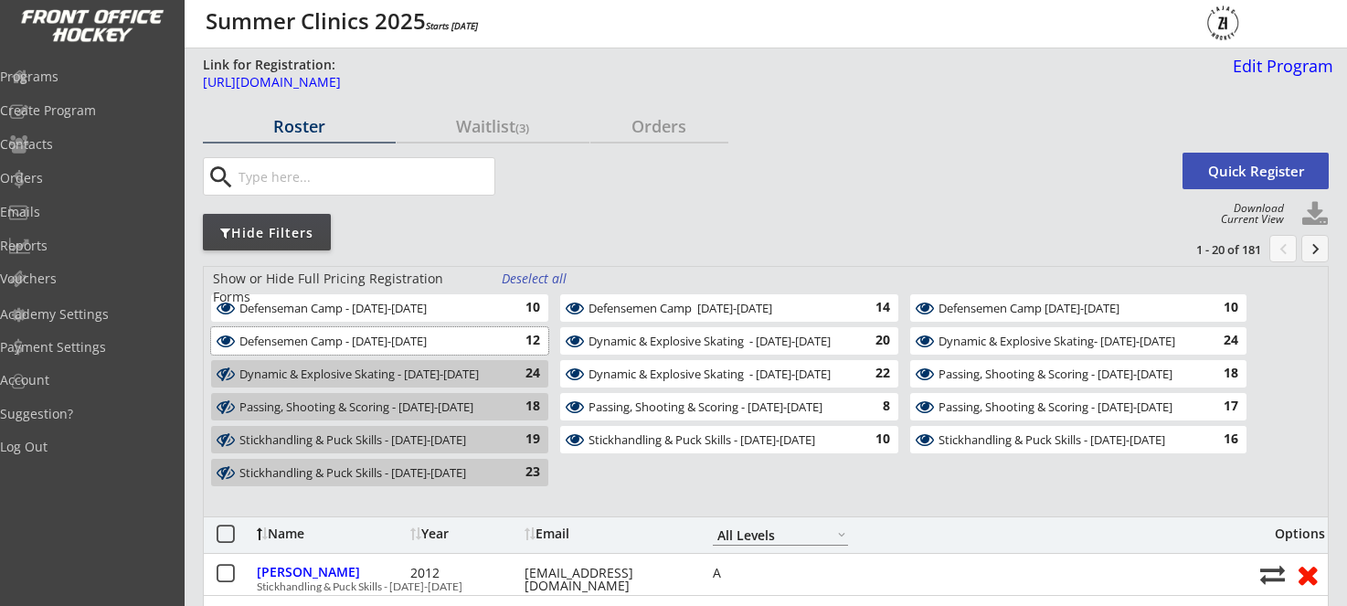
click at [506, 351] on div "Defensemen Camp - August 20-21 12" at bounding box center [379, 340] width 337 height 27
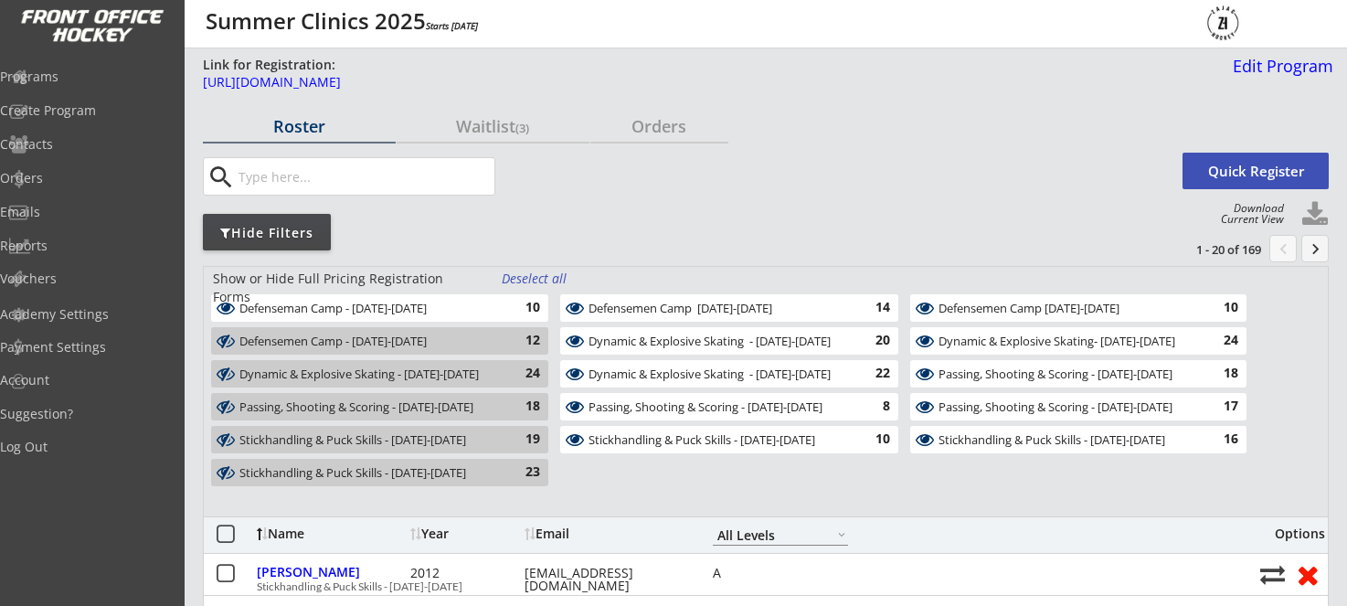
drag, startPoint x: 515, startPoint y: 311, endPoint x: 681, endPoint y: 314, distance: 165.5
click at [521, 310] on div "10" at bounding box center [522, 308] width 37 height 18
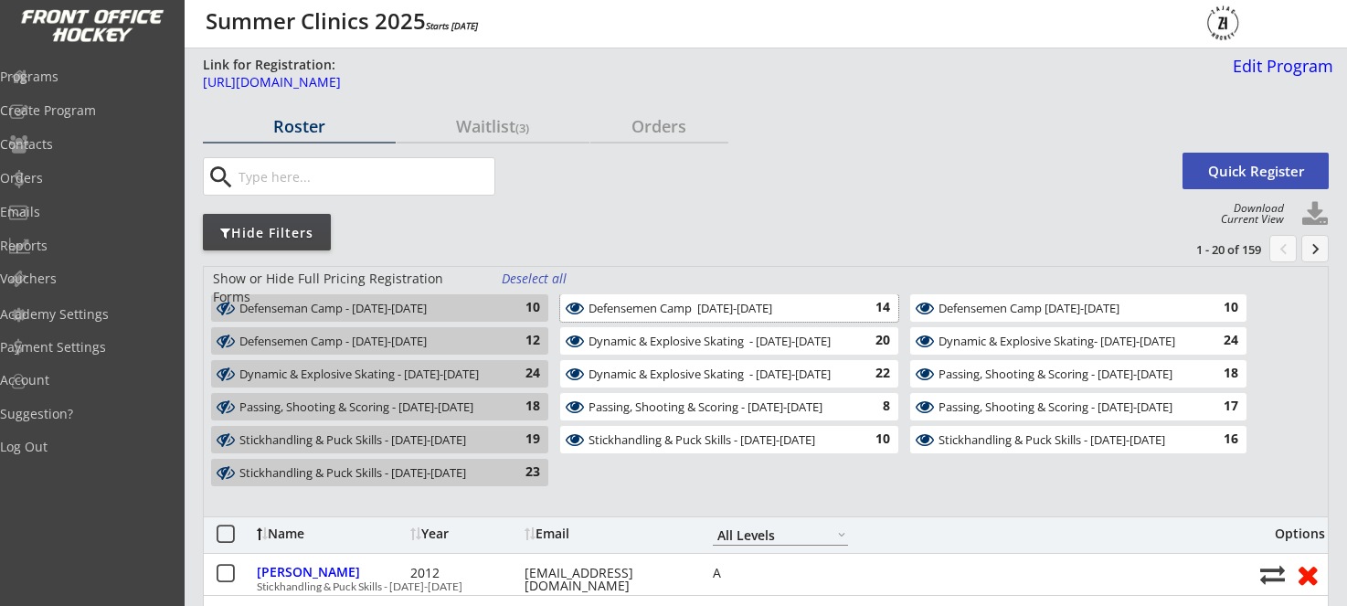
click at [704, 313] on div "Defensemen Camp August 11-12" at bounding box center [719, 309] width 260 height 15
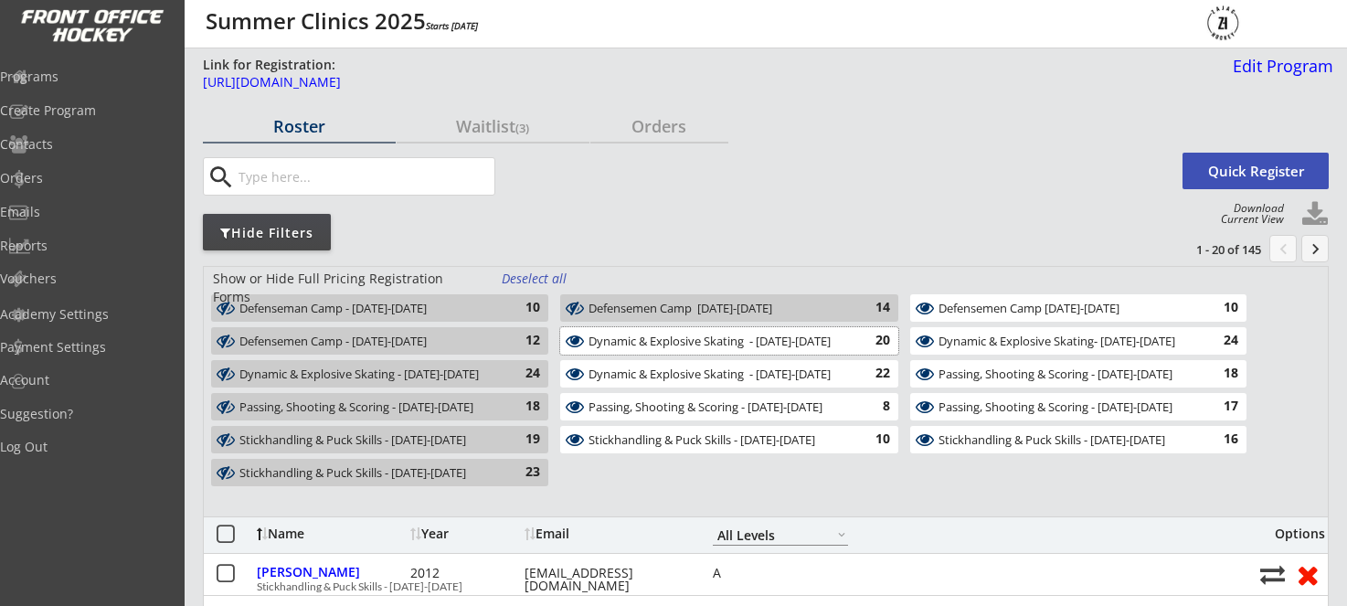
drag, startPoint x: 712, startPoint y: 337, endPoint x: 723, endPoint y: 370, distance: 34.7
click at [712, 338] on div "Dynamic & Explosive Skating - August 11-12" at bounding box center [719, 342] width 260 height 15
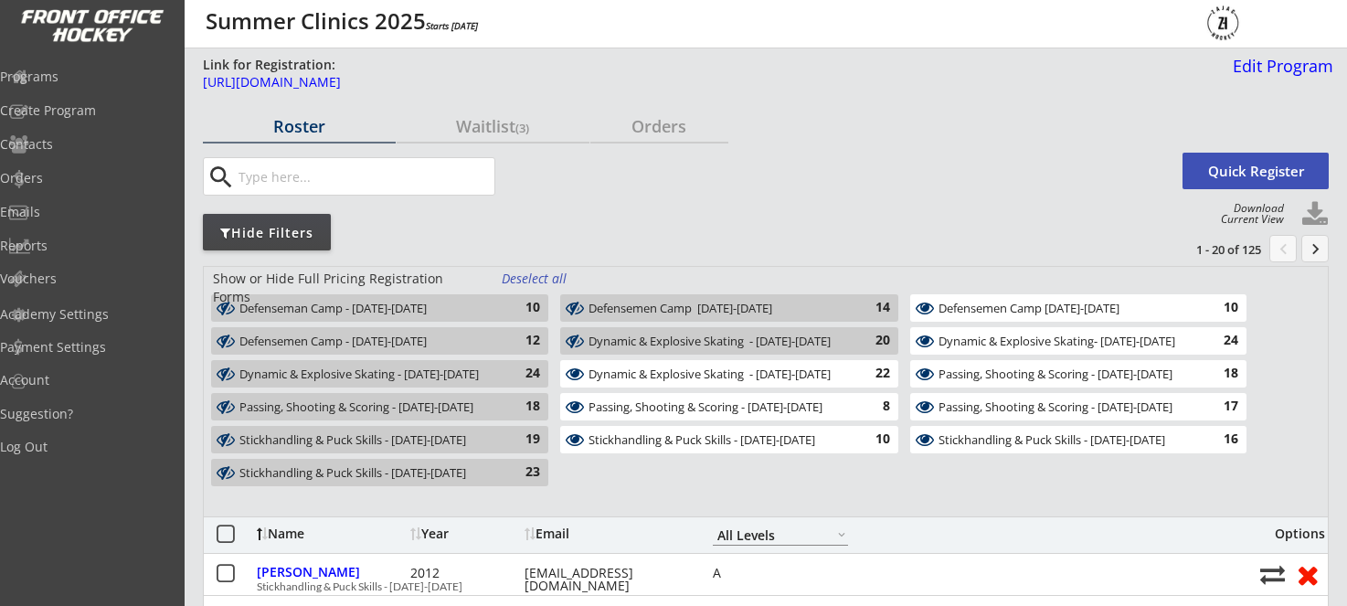
click at [718, 409] on div "Passing, Shooting & Scoring - August 18-19" at bounding box center [719, 407] width 260 height 15
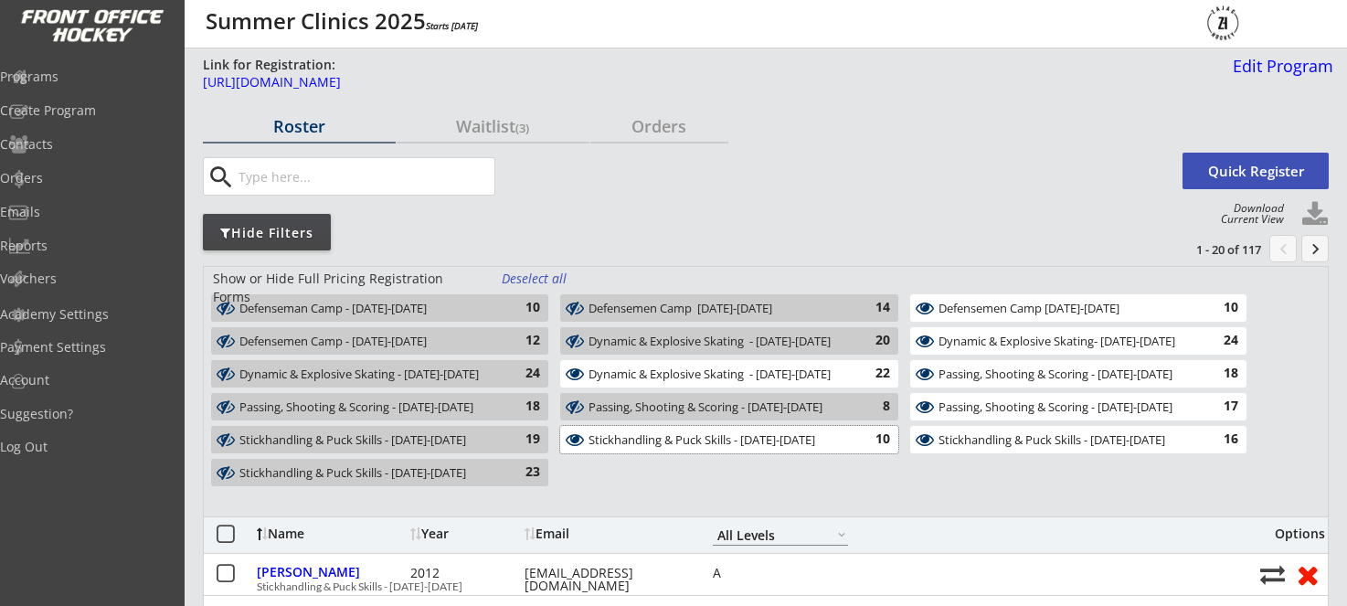
drag, startPoint x: 730, startPoint y: 436, endPoint x: 944, endPoint y: 448, distance: 214.2
click at [730, 436] on div "Stickhandling & Puck Skills - August 13-14" at bounding box center [719, 440] width 260 height 15
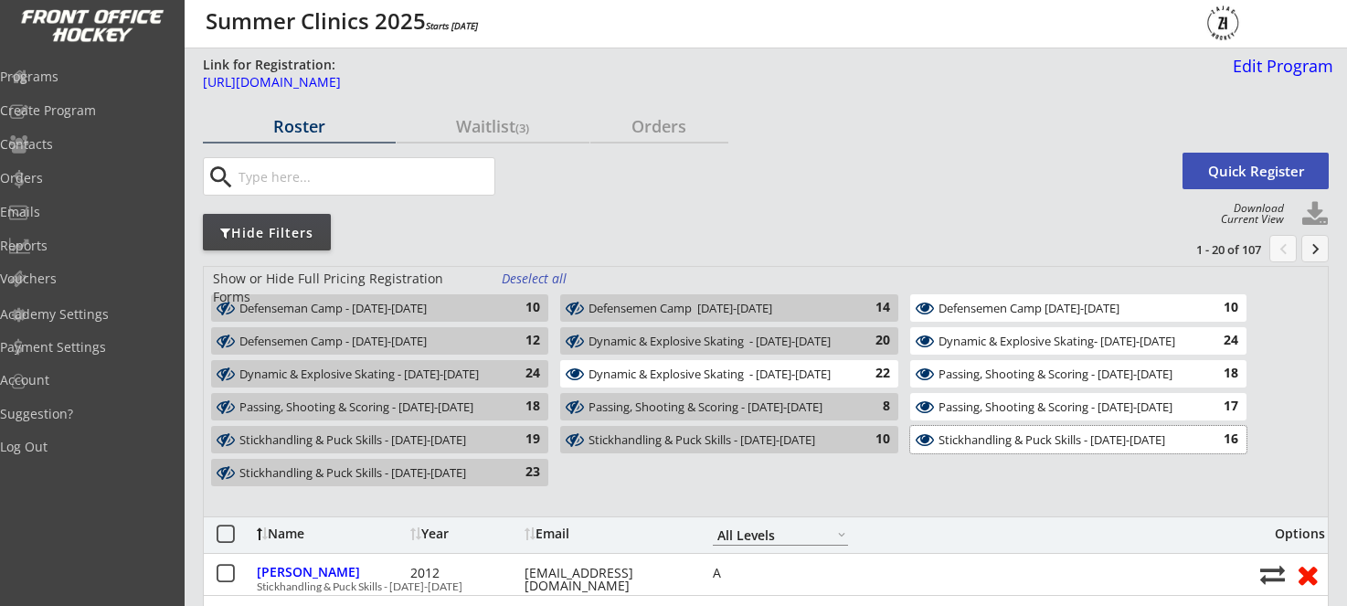
drag, startPoint x: 987, startPoint y: 447, endPoint x: 995, endPoint y: 426, distance: 22.6
click at [987, 446] on div "Stickhandling & Puck Skills - August 18-19" at bounding box center [1068, 440] width 259 height 15
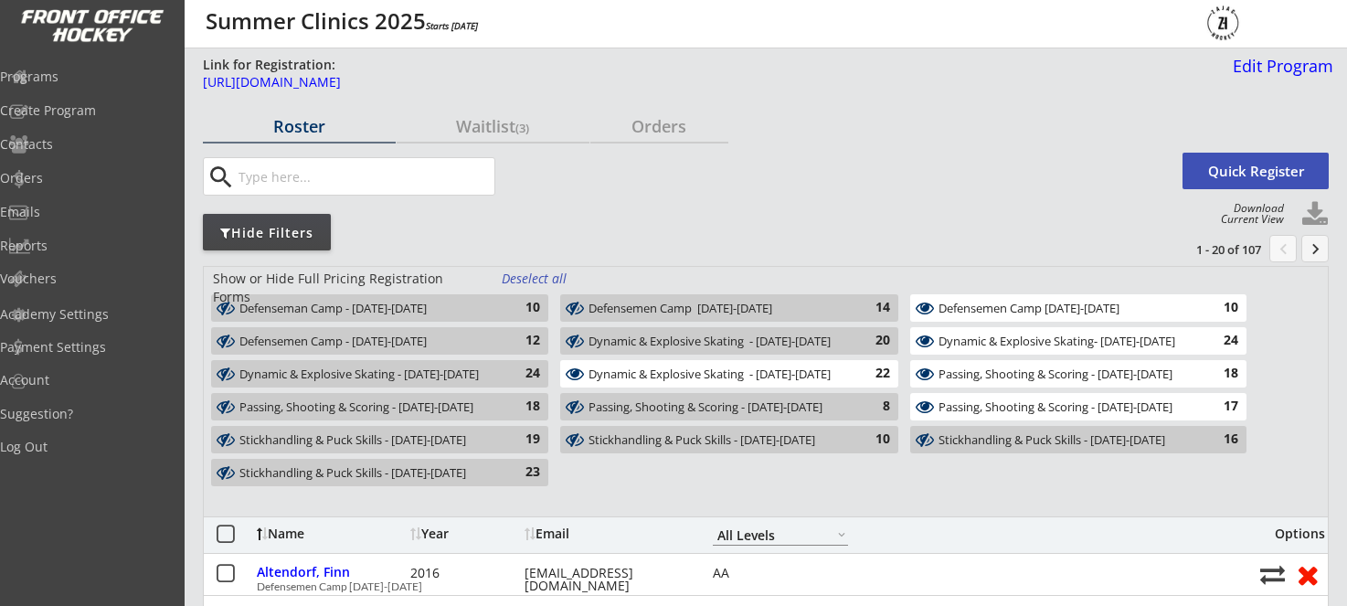
click at [997, 415] on div "Passing, Shooting & Scoring - August 20-21" at bounding box center [1068, 407] width 259 height 17
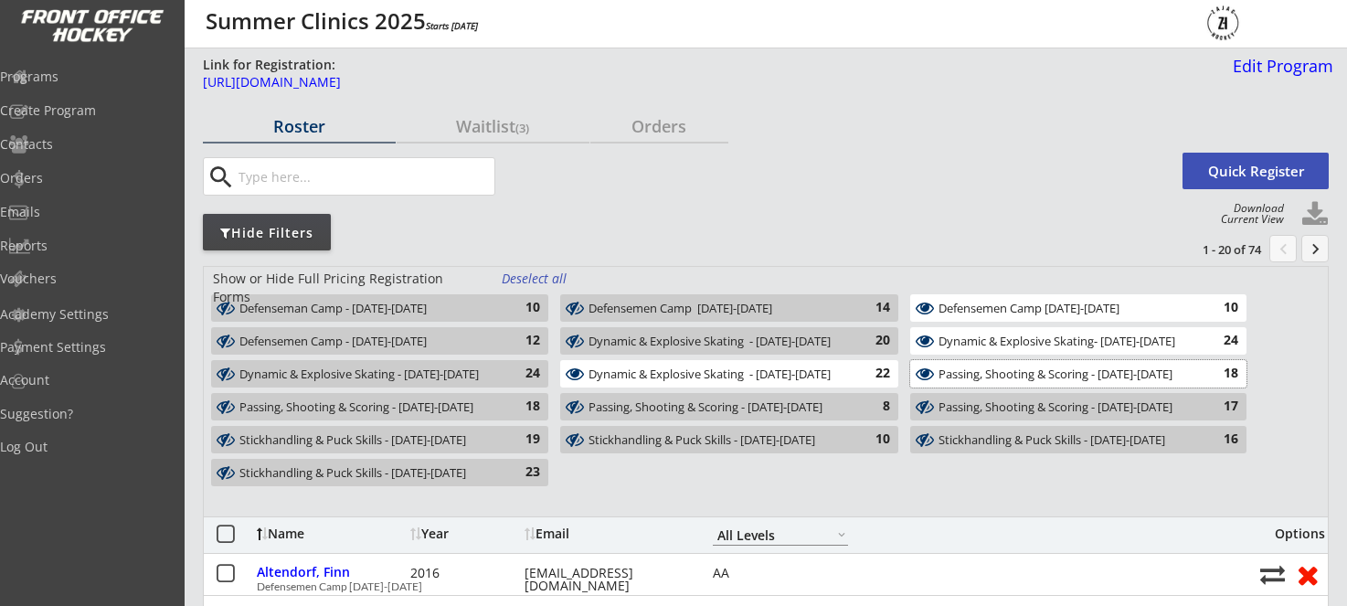
click at [1018, 373] on div "Passing, Shooting & Scoring - August 11-12" at bounding box center [1068, 374] width 259 height 15
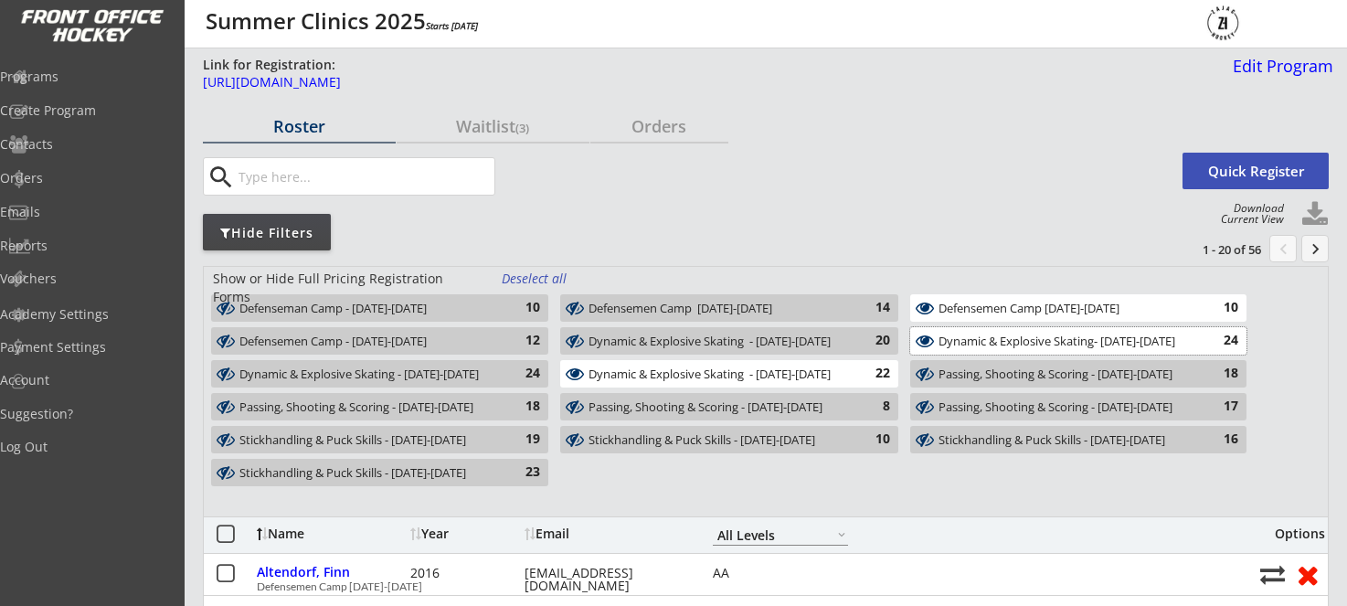
click at [1027, 351] on div "Dynamic & Explosive Skating- August 13-14 24" at bounding box center [1078, 340] width 336 height 27
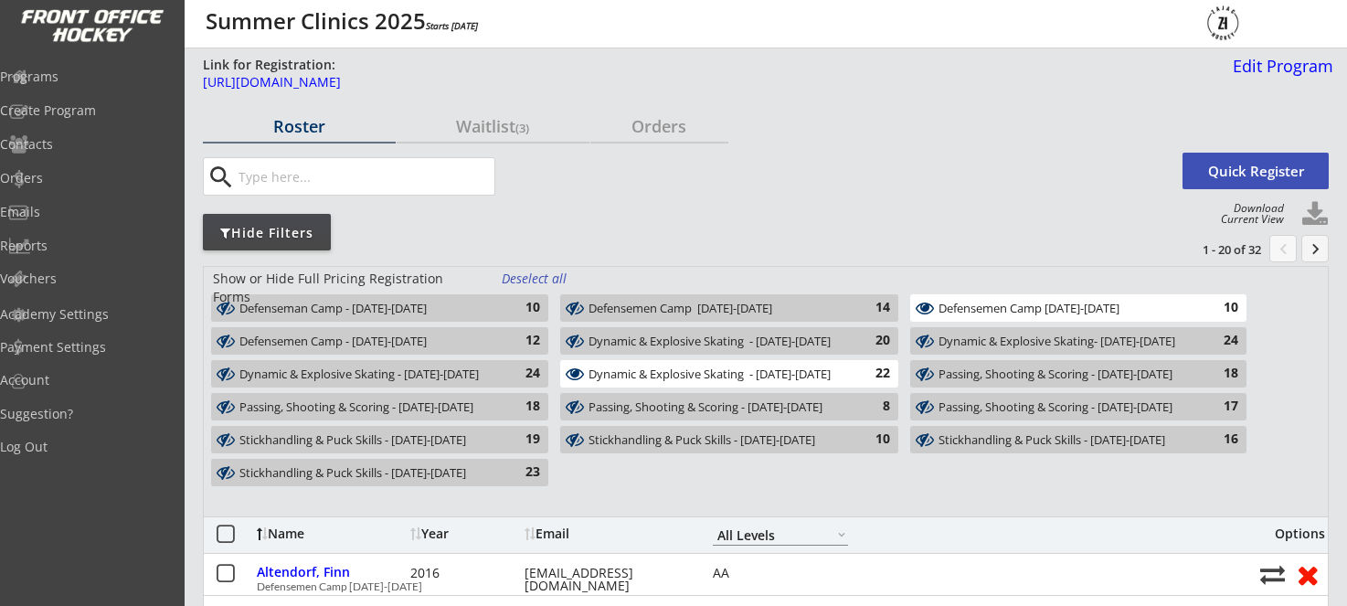
click at [1034, 303] on div "Defensemen Camp August 18-19" at bounding box center [1068, 309] width 259 height 15
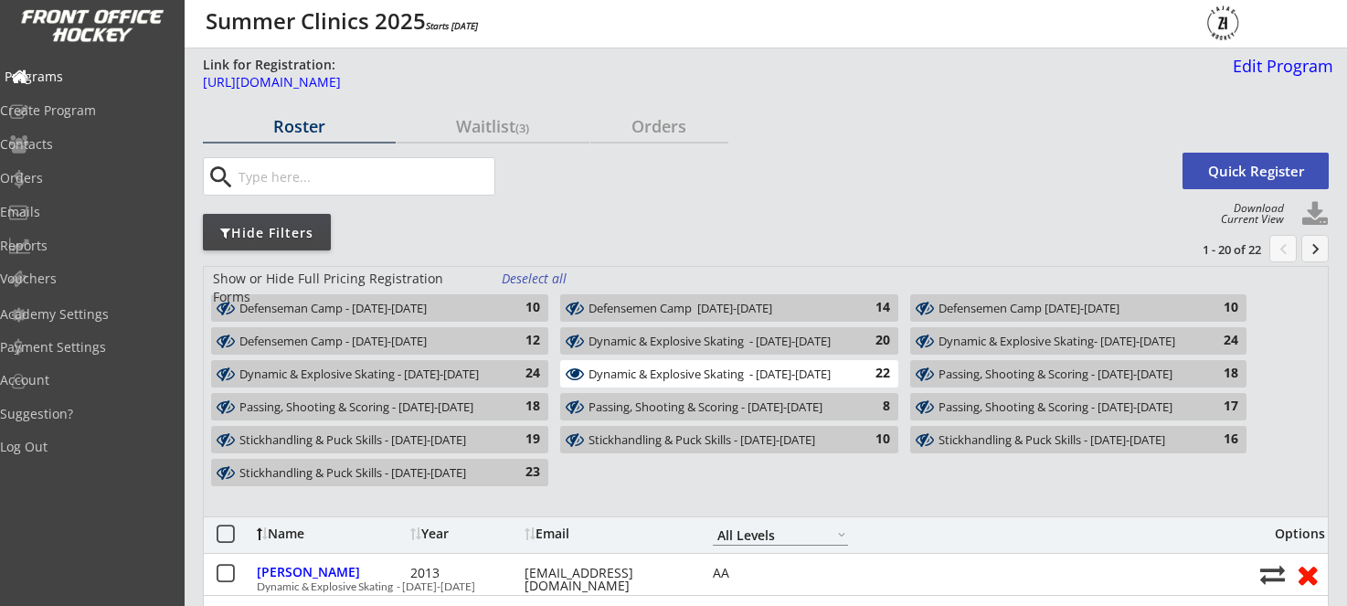
drag, startPoint x: 85, startPoint y: 71, endPoint x: 125, endPoint y: 77, distance: 40.6
click at [85, 71] on div "Programs" at bounding box center [87, 76] width 165 height 13
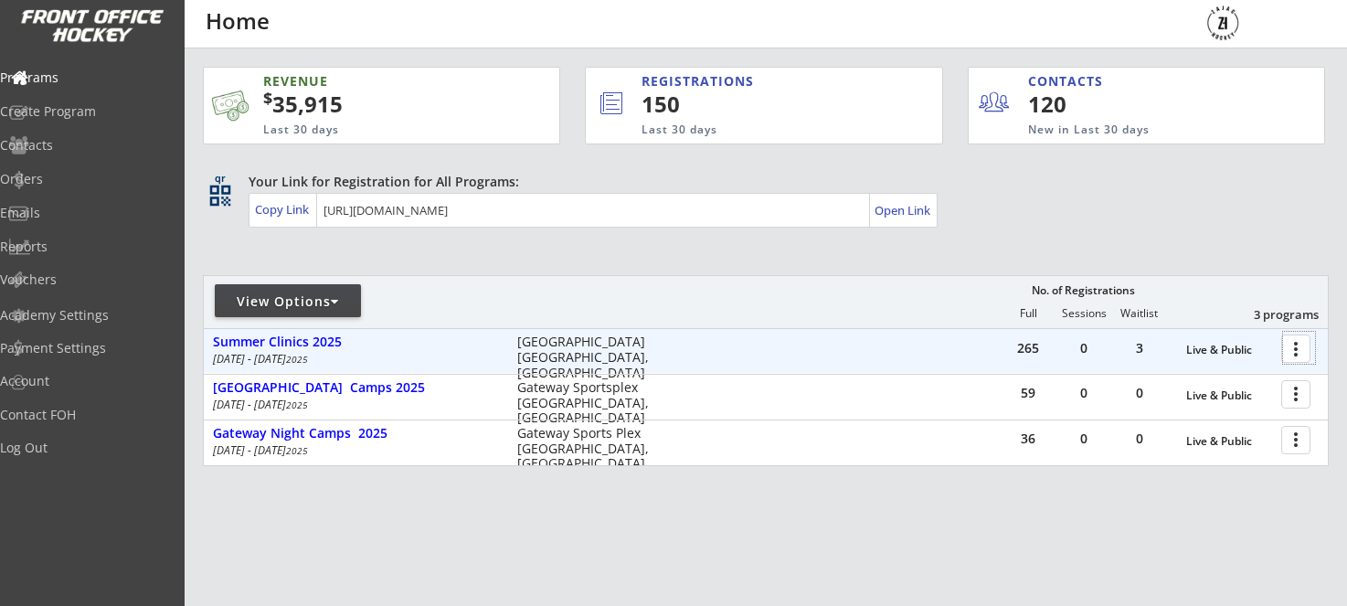
click at [1299, 354] on div at bounding box center [1299, 348] width 32 height 32
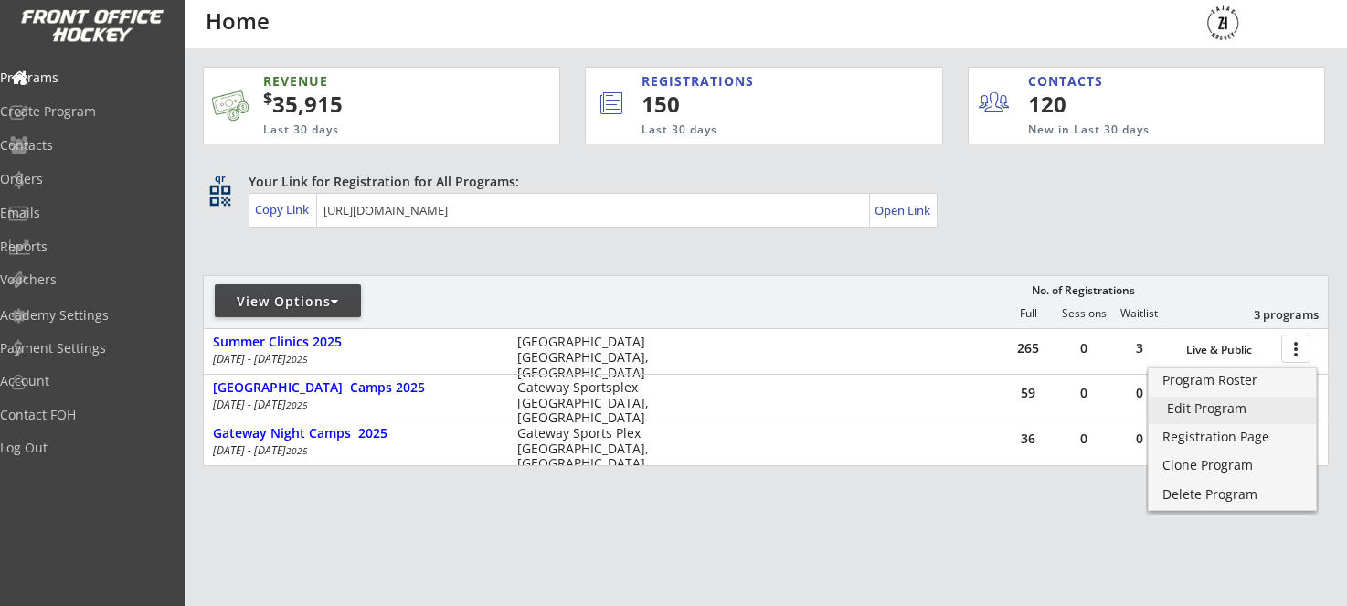
click at [1187, 411] on div "Edit Program" at bounding box center [1232, 408] width 131 height 13
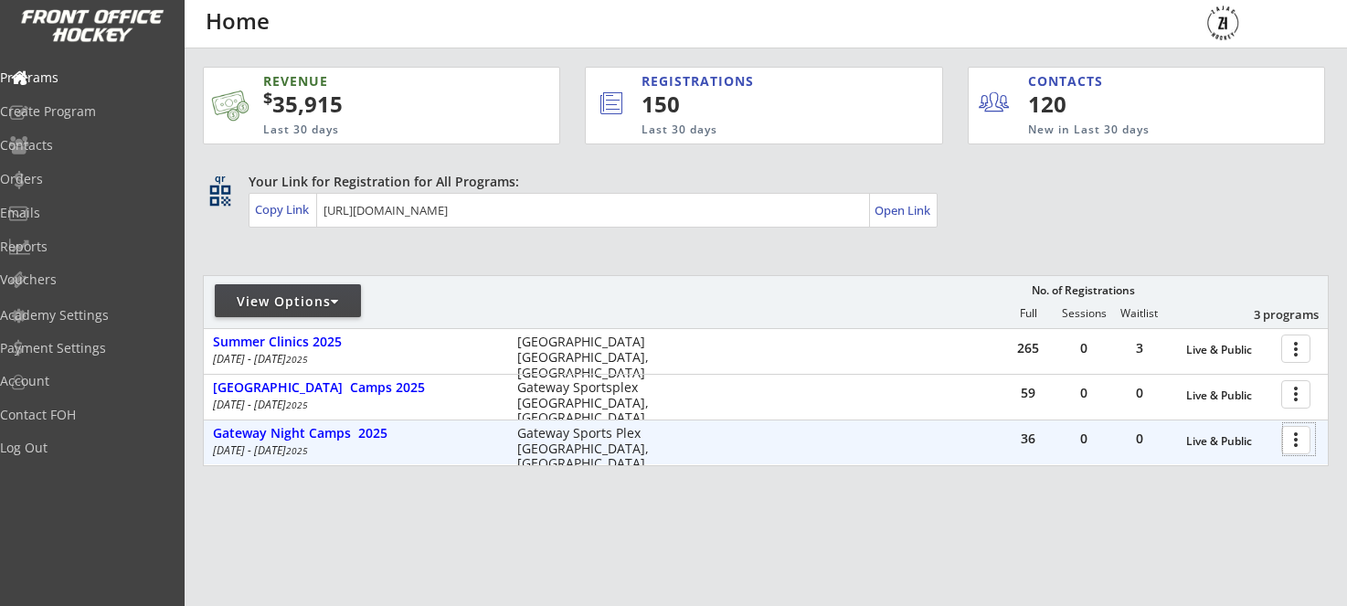
click at [1294, 448] on div at bounding box center [1299, 439] width 32 height 32
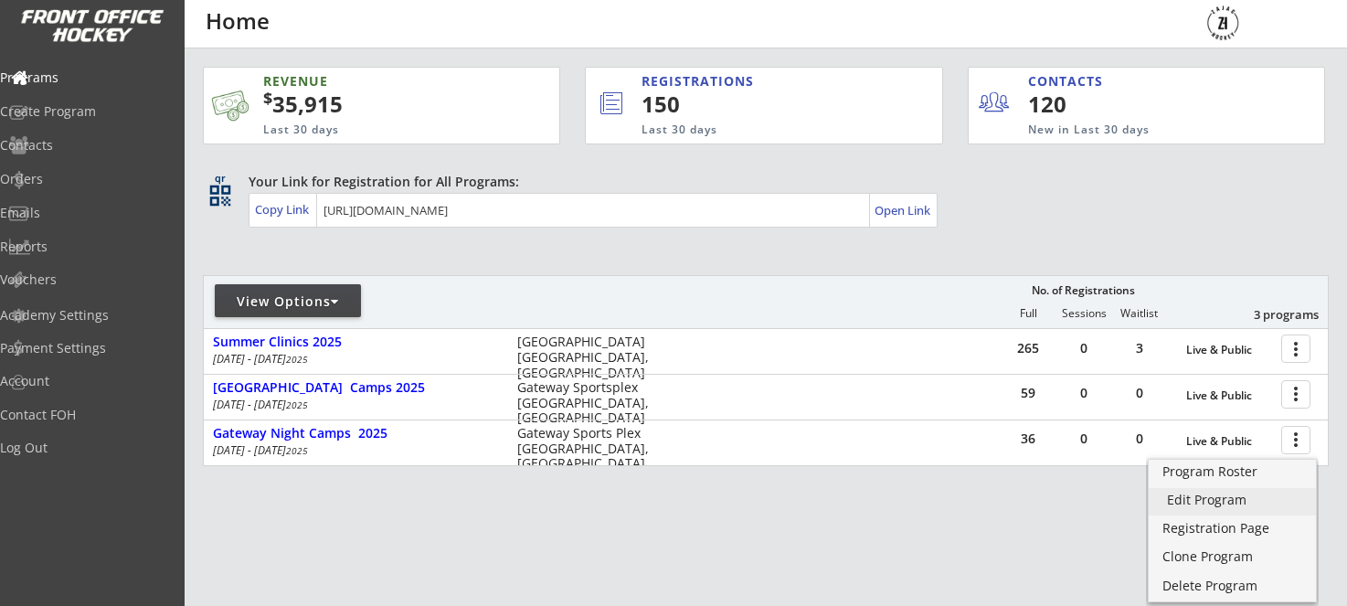
click at [1229, 505] on div "Edit Program" at bounding box center [1232, 500] width 131 height 13
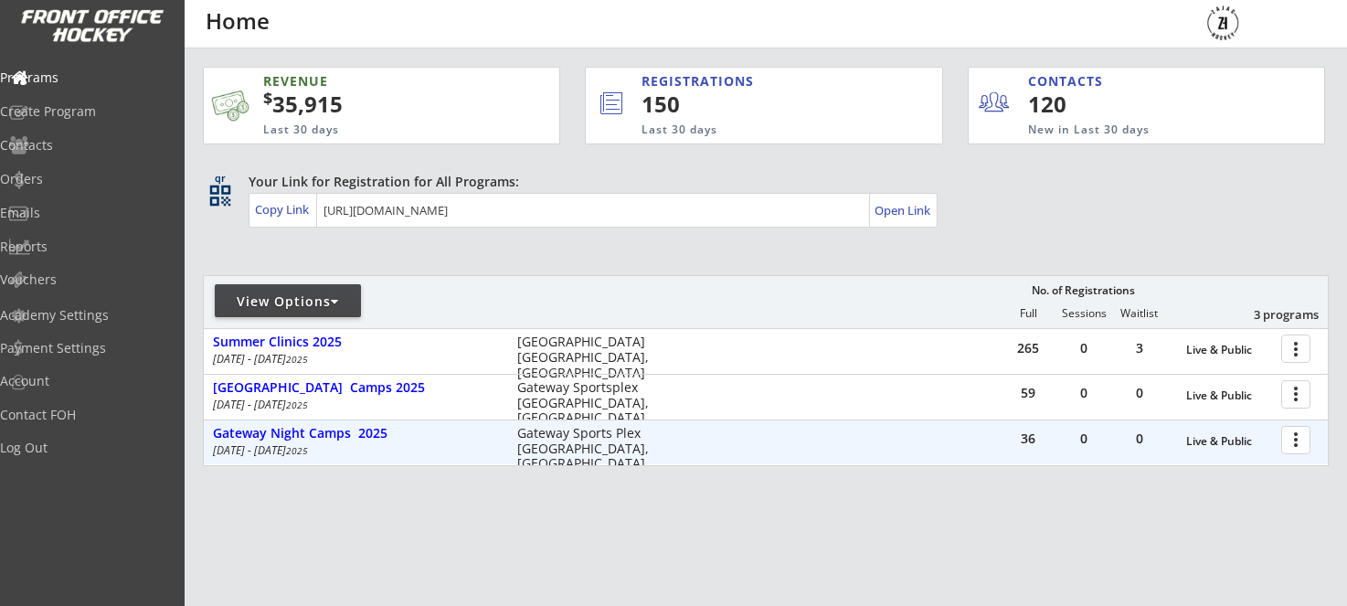
click at [1298, 449] on div at bounding box center [1299, 439] width 32 height 32
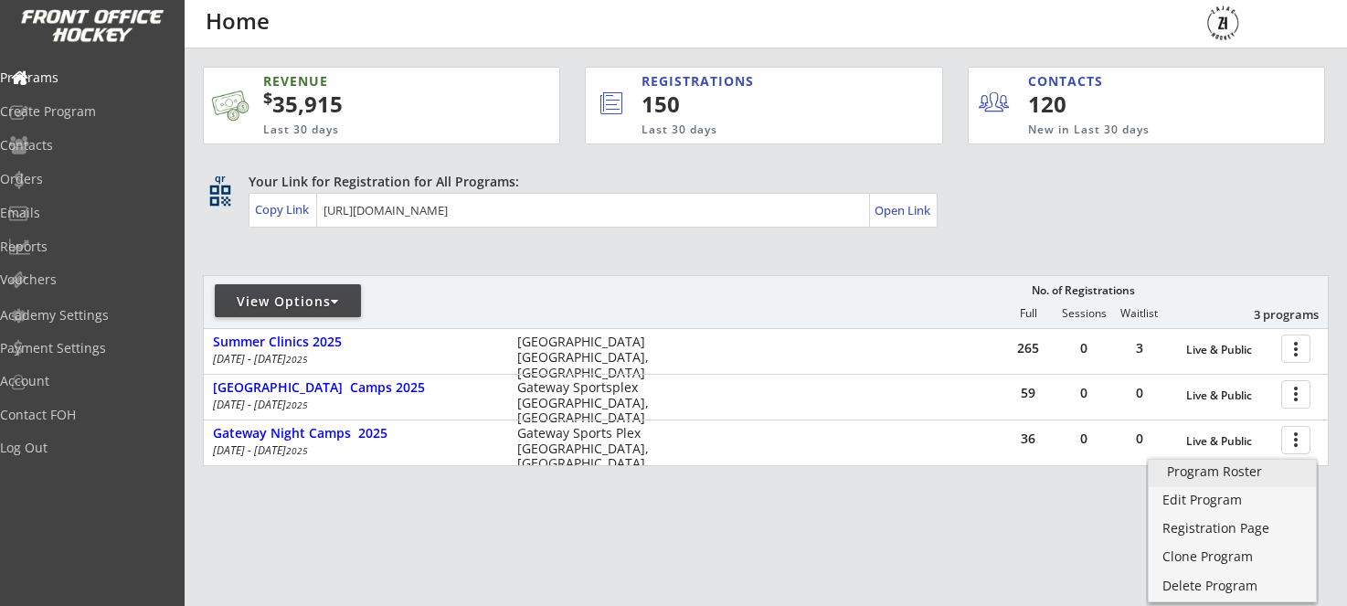
click at [1262, 471] on div "Program Roster" at bounding box center [1232, 471] width 131 height 13
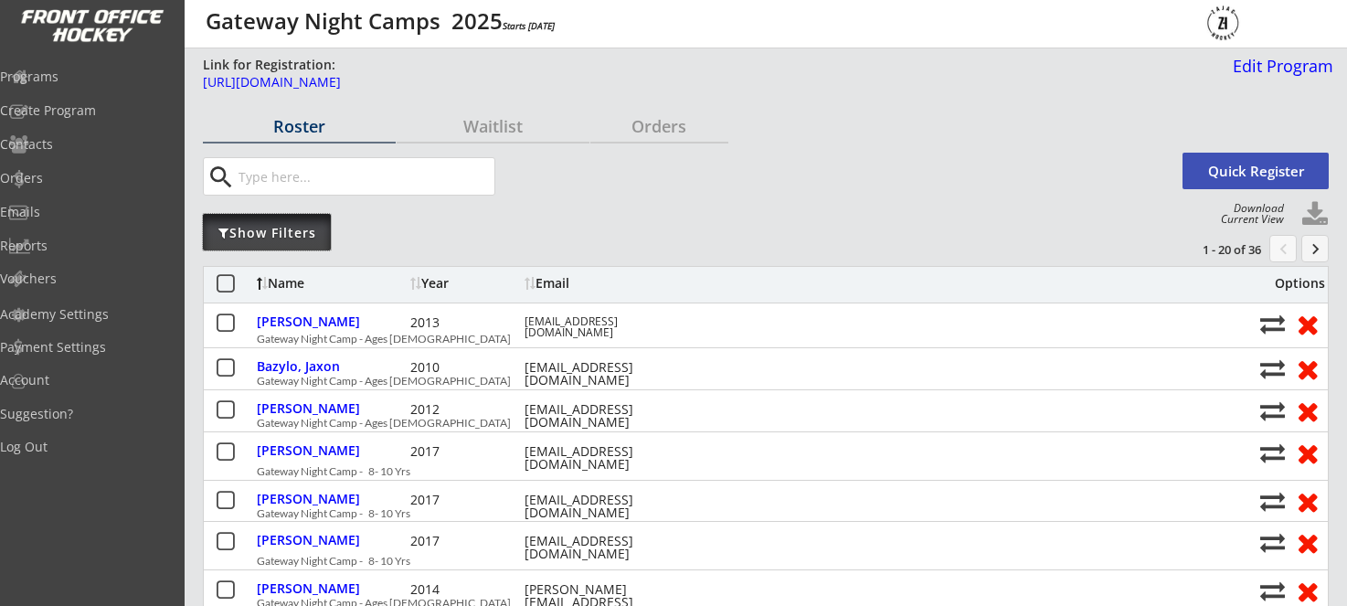
click at [305, 229] on div "Show Filters" at bounding box center [267, 233] width 128 height 18
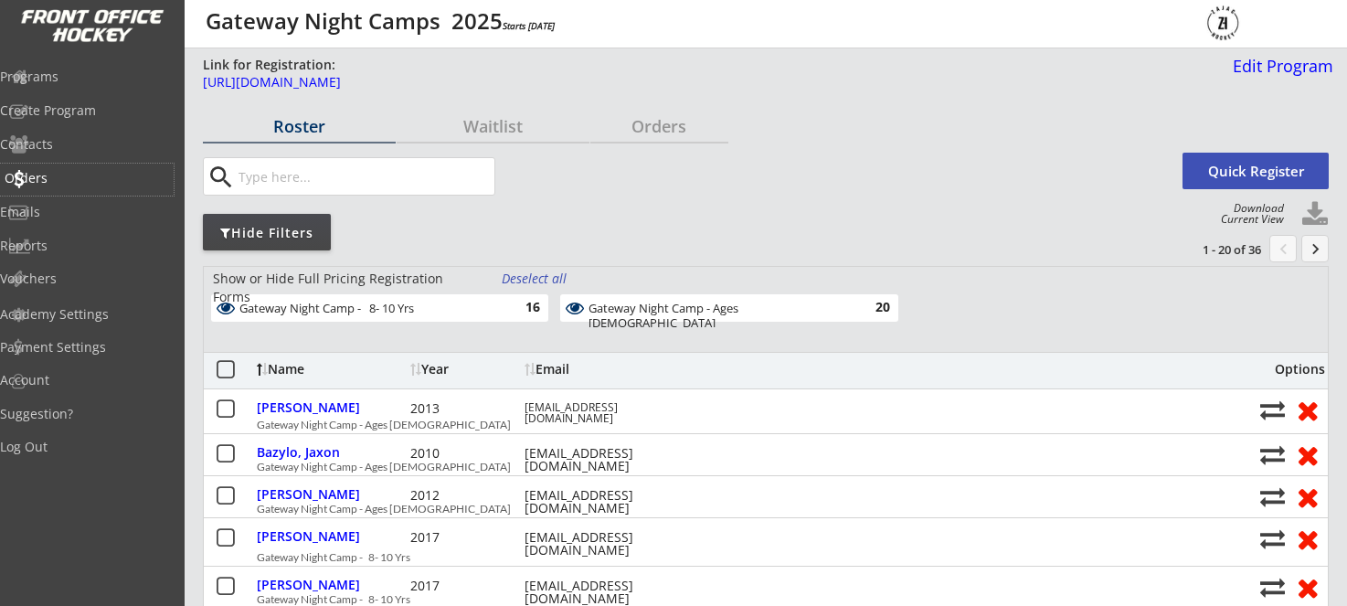
click at [74, 186] on div "Orders" at bounding box center [87, 180] width 174 height 32
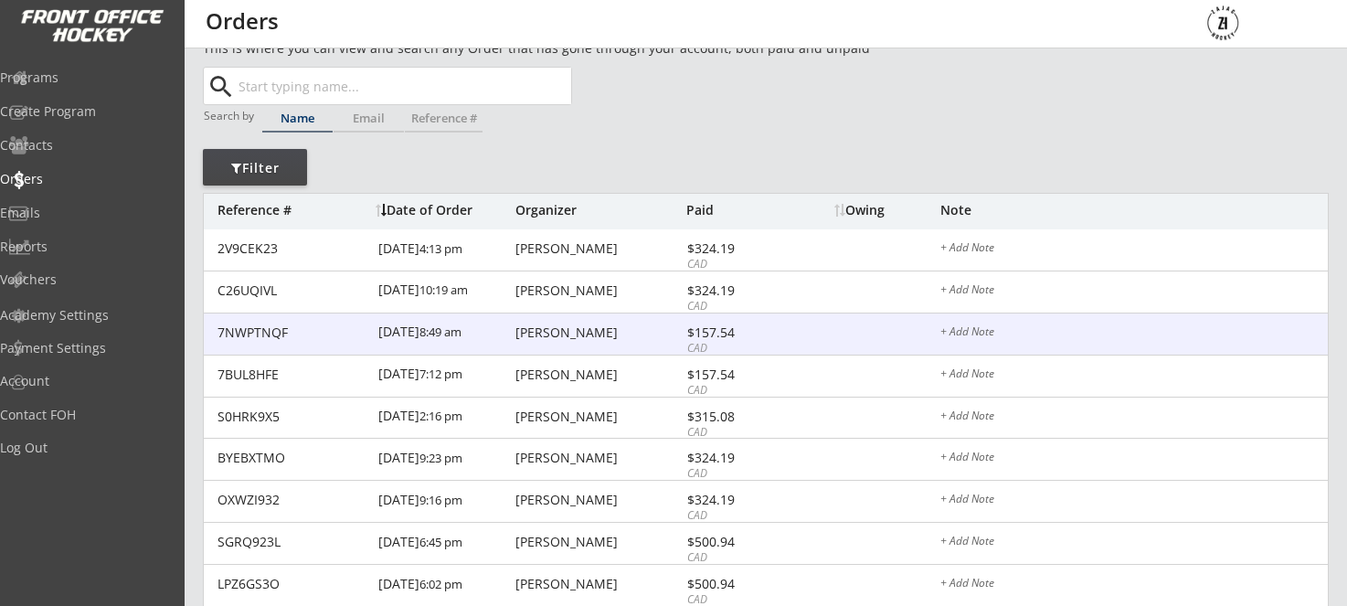
scroll to position [39, 0]
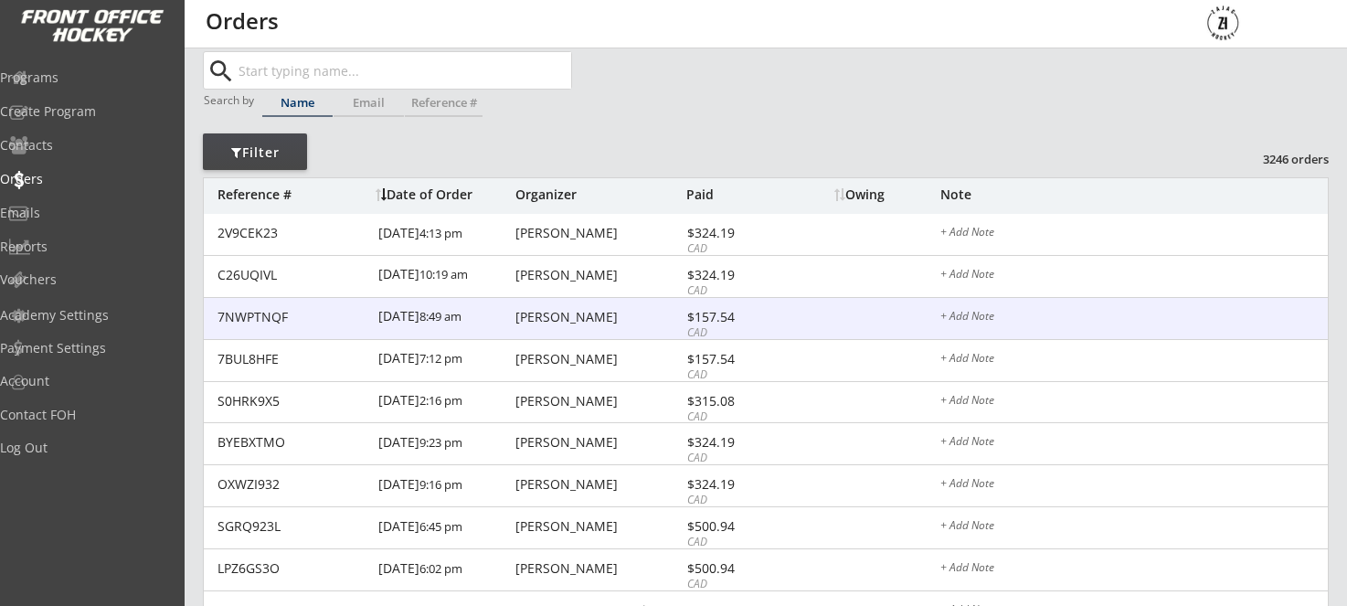
click at [571, 324] on div "Chris Loschiavo" at bounding box center [598, 317] width 166 height 13
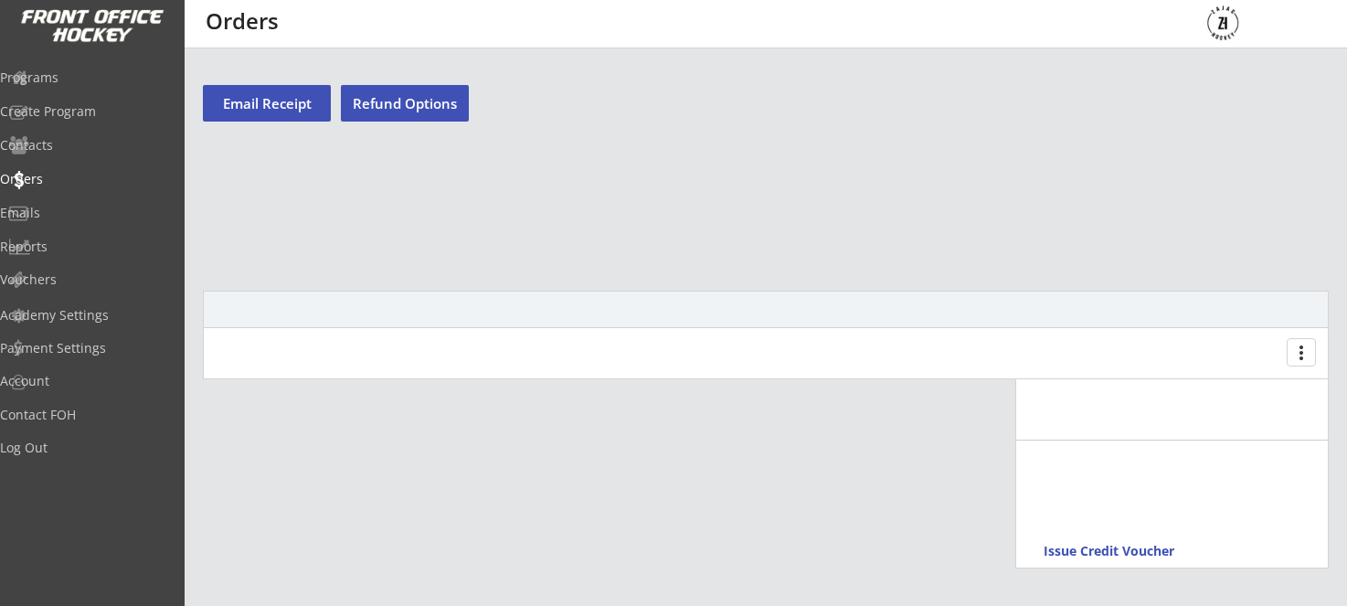
click at [571, 324] on div at bounding box center [766, 310] width 1124 height 37
